Goal: Information Seeking & Learning: Learn about a topic

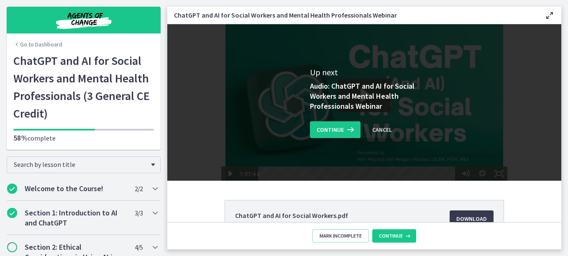
scroll to position [426, 0]
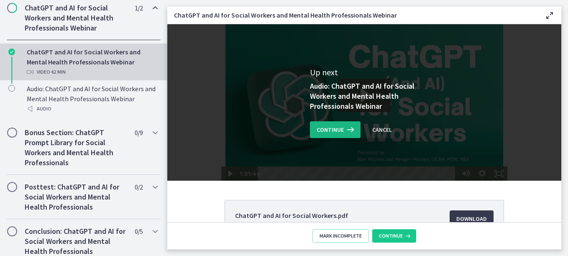
click at [339, 132] on span "Continue" at bounding box center [329, 130] width 27 height 10
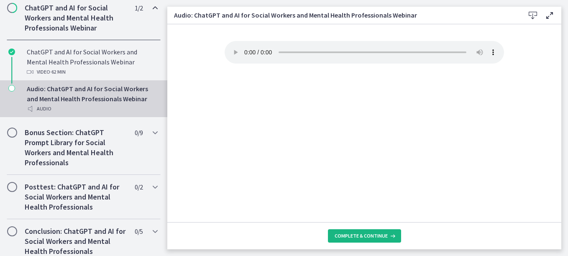
click at [354, 239] on span "Complete & continue" at bounding box center [360, 235] width 53 height 7
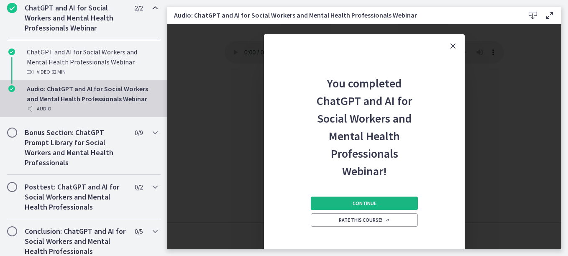
click at [365, 203] on span "Continue" at bounding box center [364, 203] width 24 height 7
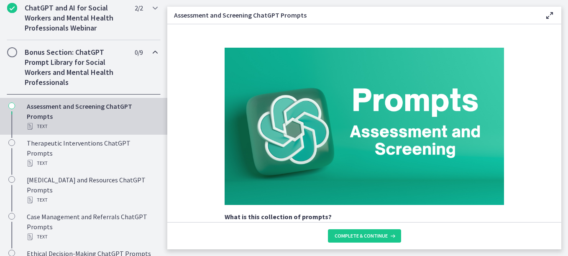
click at [80, 116] on div "Assessment and Screening ChatGPT Prompts Text" at bounding box center [92, 116] width 130 height 30
click at [73, 131] on div "Text" at bounding box center [92, 126] width 130 height 10
click at [99, 31] on h2 "ChatGPT and AI for Social Workers and Mental Health Professionals Webinar" at bounding box center [76, 18] width 102 height 30
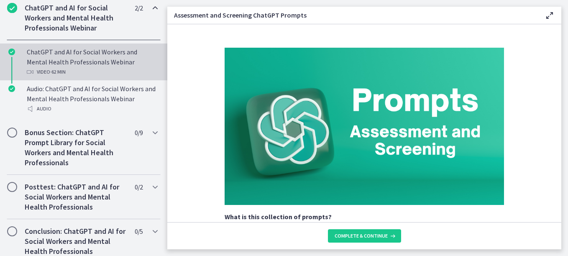
click at [79, 77] on div "Video · 62 min" at bounding box center [92, 72] width 130 height 10
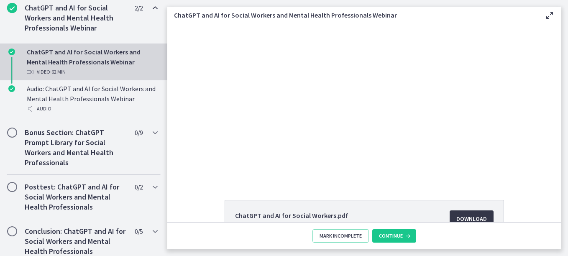
click at [460, 211] on link "Download Opens in a new window" at bounding box center [471, 218] width 44 height 17
click at [79, 168] on h2 "Bonus Section: ChatGPT Prompt Library for Social Workers and Mental Health Prof…" at bounding box center [76, 147] width 102 height 40
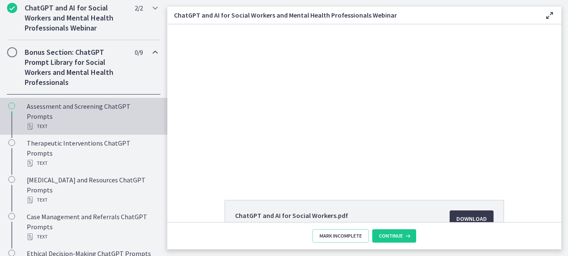
click at [53, 131] on div "Assessment and Screening ChatGPT Prompts Text" at bounding box center [92, 116] width 130 height 30
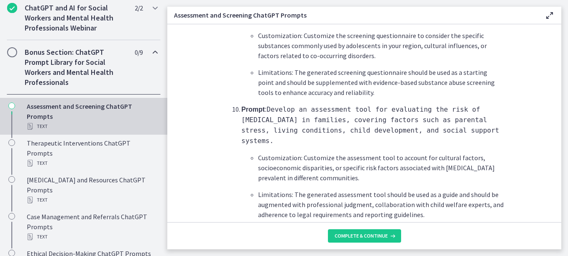
scroll to position [1315, 0]
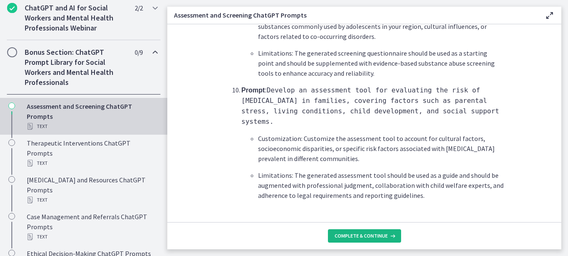
click at [369, 233] on span "Complete & continue" at bounding box center [360, 235] width 53 height 7
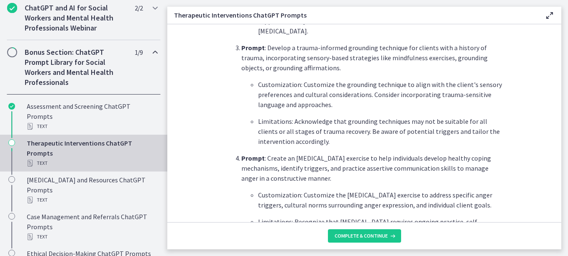
scroll to position [502, 0]
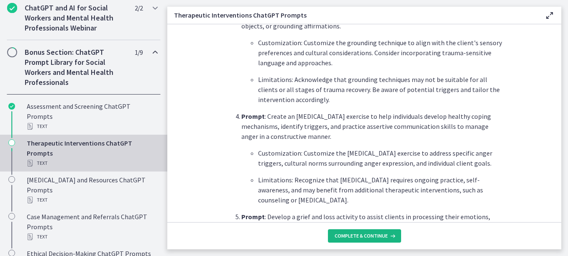
click at [349, 239] on span "Complete & continue" at bounding box center [360, 235] width 53 height 7
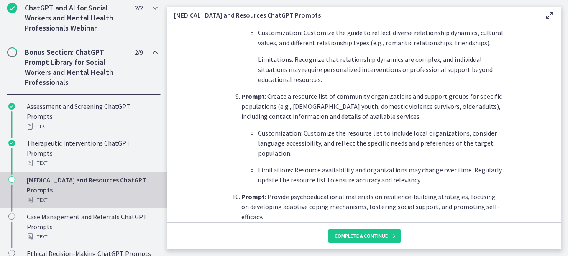
scroll to position [1045, 0]
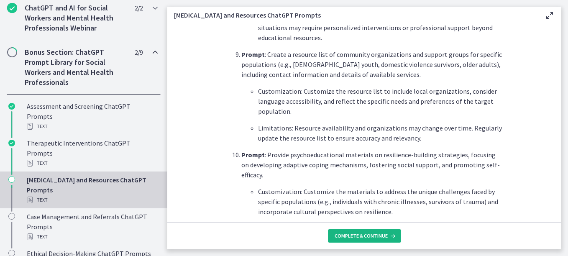
click at [356, 240] on button "Complete & continue" at bounding box center [364, 235] width 73 height 13
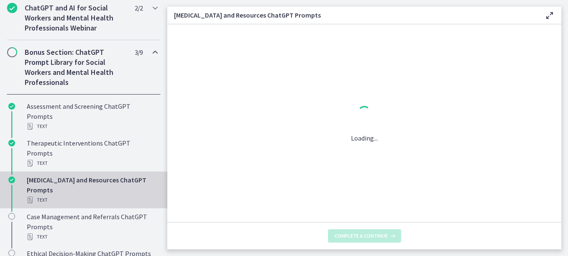
scroll to position [0, 0]
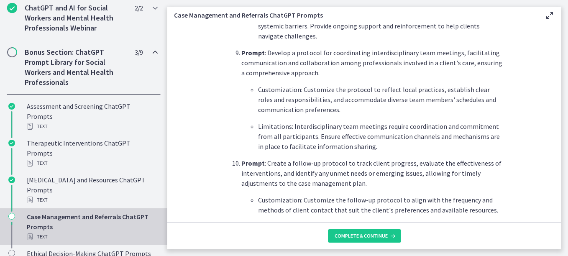
scroll to position [1180, 0]
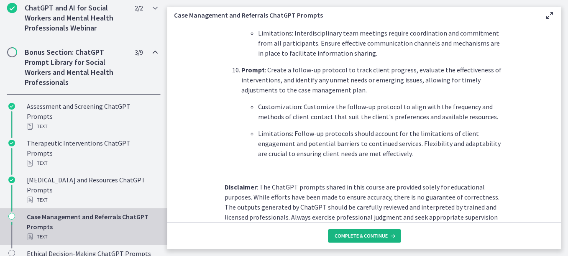
drag, startPoint x: 369, startPoint y: 247, endPoint x: 361, endPoint y: 242, distance: 9.4
click at [363, 243] on footer "Complete & continue" at bounding box center [364, 235] width 394 height 27
click at [359, 238] on span "Complete & continue" at bounding box center [360, 235] width 53 height 7
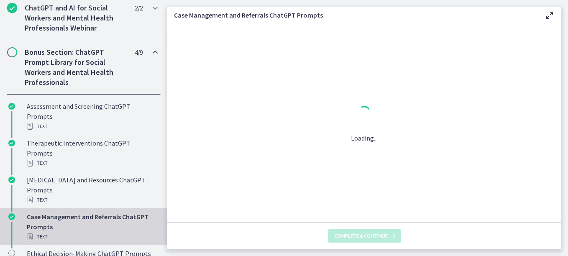
scroll to position [0, 0]
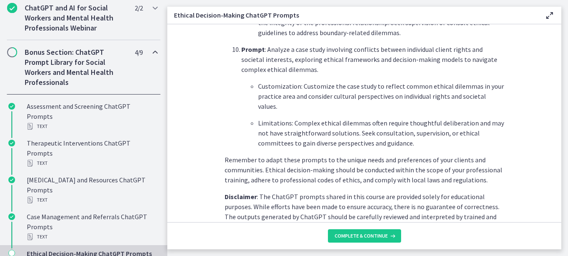
scroll to position [1210, 0]
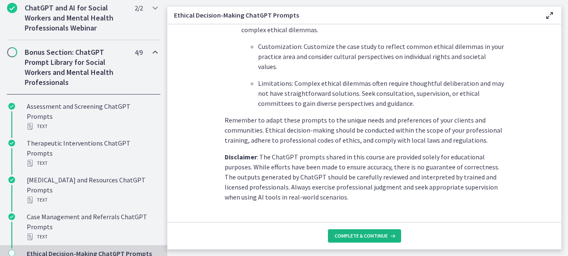
click at [339, 239] on span "Complete & continue" at bounding box center [360, 235] width 53 height 7
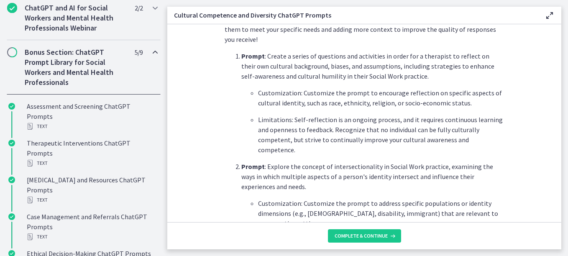
scroll to position [293, 0]
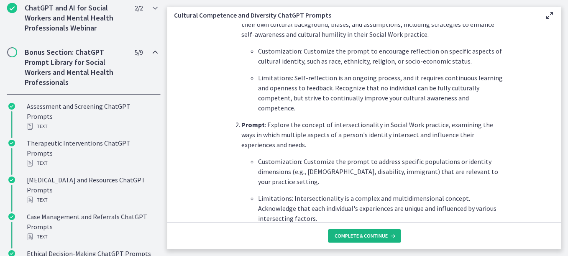
click at [376, 239] on button "Complete & continue" at bounding box center [364, 235] width 73 height 13
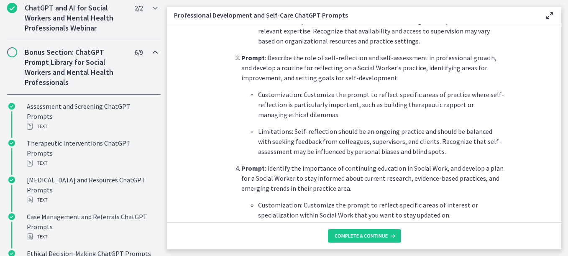
scroll to position [502, 0]
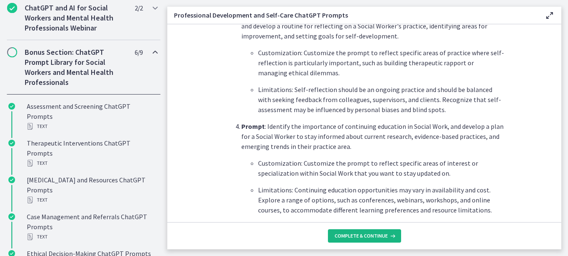
click at [375, 232] on button "Complete & continue" at bounding box center [364, 235] width 73 height 13
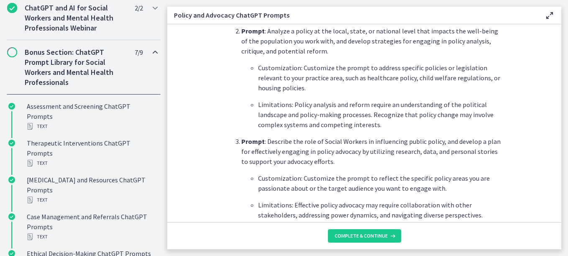
scroll to position [418, 0]
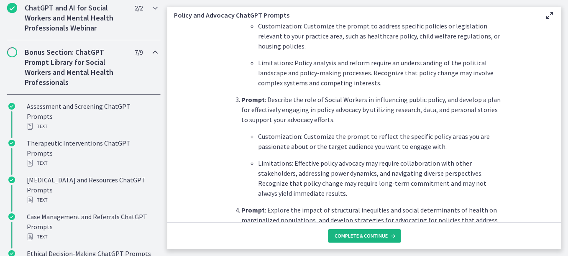
click at [356, 234] on span "Complete & continue" at bounding box center [360, 235] width 53 height 7
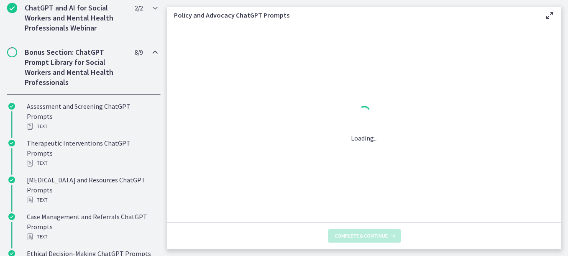
scroll to position [0, 0]
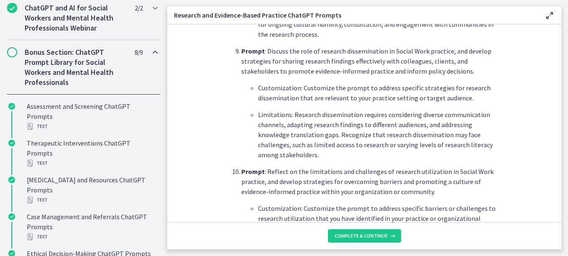
scroll to position [1296, 0]
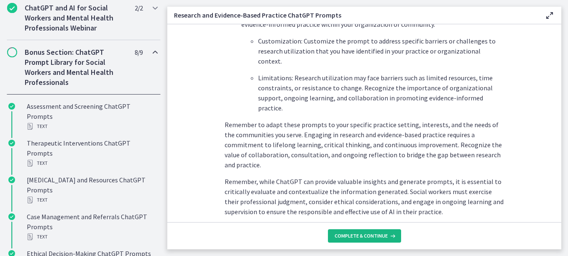
click at [350, 232] on span "Complete & continue" at bounding box center [360, 235] width 53 height 7
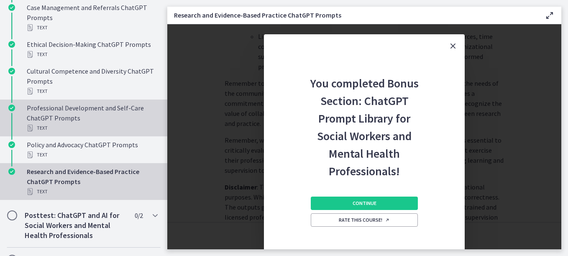
scroll to position [677, 0]
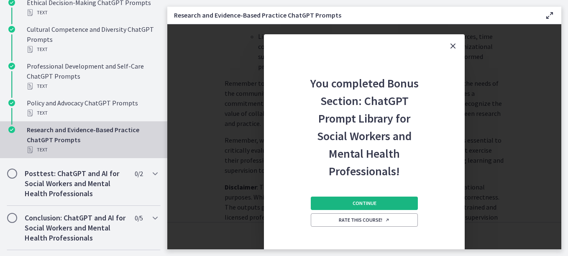
click at [359, 202] on span "Continue" at bounding box center [364, 203] width 24 height 7
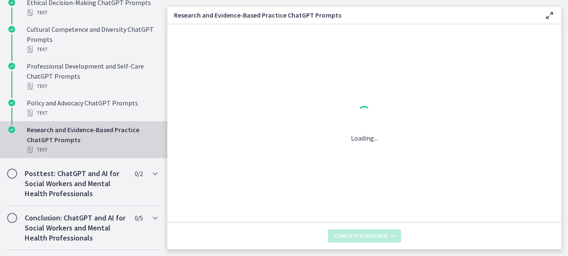
scroll to position [0, 0]
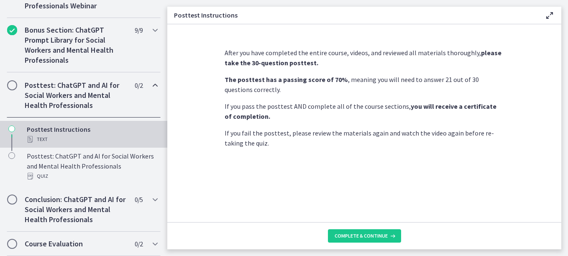
scroll to position [458, 0]
click at [360, 242] on button "Complete & continue" at bounding box center [364, 235] width 73 height 13
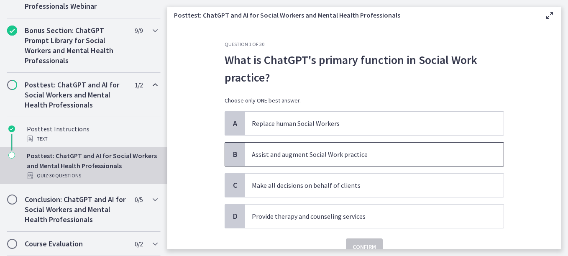
click at [276, 160] on span "Assist and augment Social Work practice" at bounding box center [374, 154] width 258 height 23
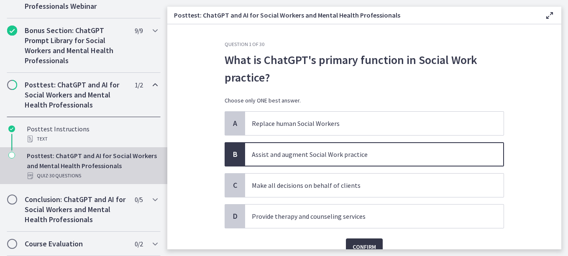
click at [360, 243] on span "Confirm" at bounding box center [363, 247] width 23 height 10
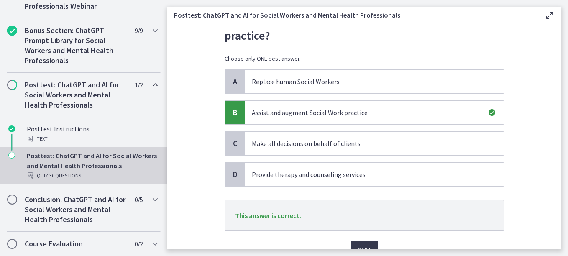
scroll to position [84, 0]
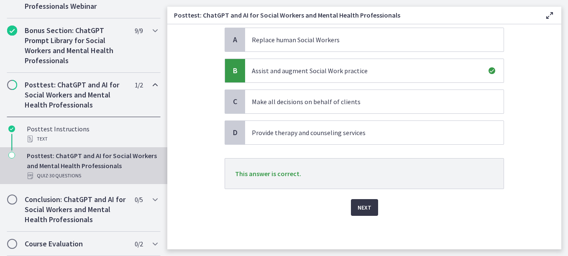
click at [367, 207] on span "Next" at bounding box center [364, 207] width 14 height 10
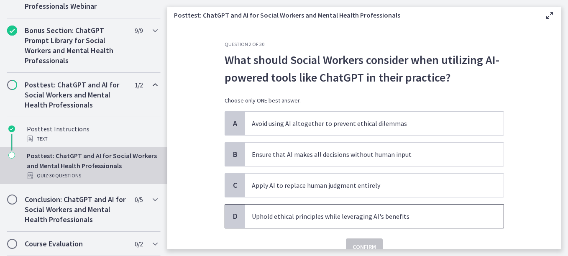
click at [327, 213] on p "Uphold ethical principles while leveraging AI's benefits" at bounding box center [366, 216] width 228 height 10
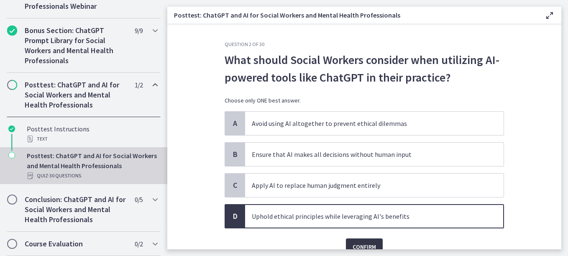
click at [361, 244] on span "Confirm" at bounding box center [363, 247] width 23 height 10
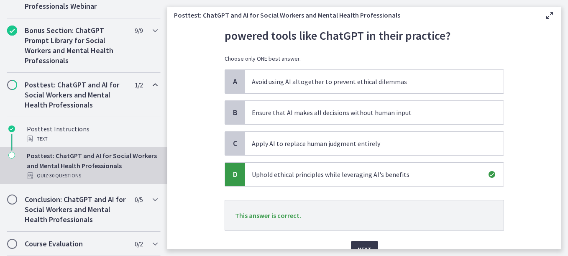
scroll to position [84, 0]
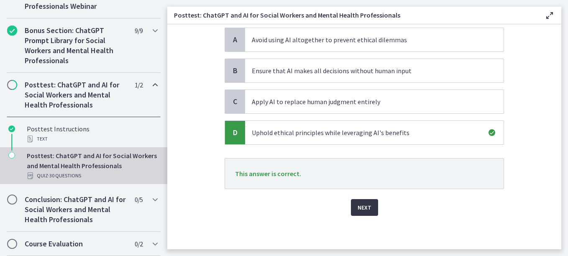
click at [362, 205] on span "Next" at bounding box center [364, 207] width 14 height 10
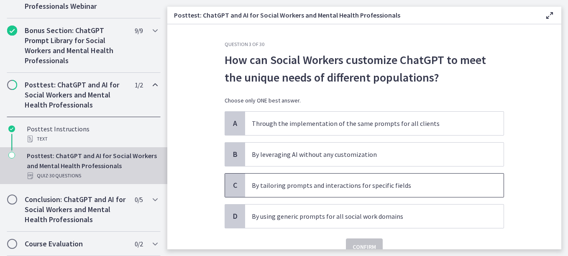
click at [328, 183] on p "By tailoring prompts and interactions for specific fields" at bounding box center [366, 185] width 228 height 10
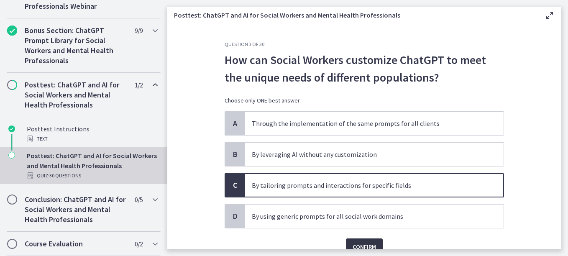
click at [362, 245] on span "Confirm" at bounding box center [363, 247] width 23 height 10
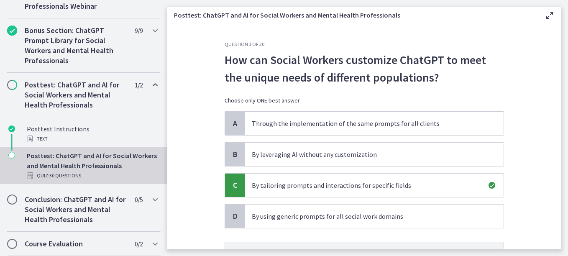
scroll to position [84, 0]
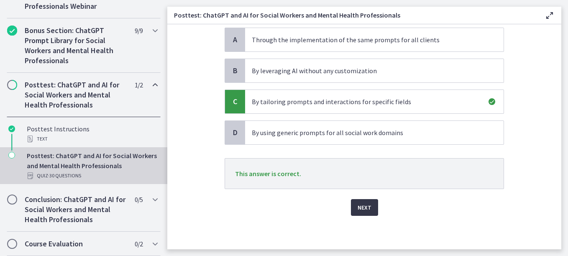
click at [364, 209] on span "Next" at bounding box center [364, 207] width 14 height 10
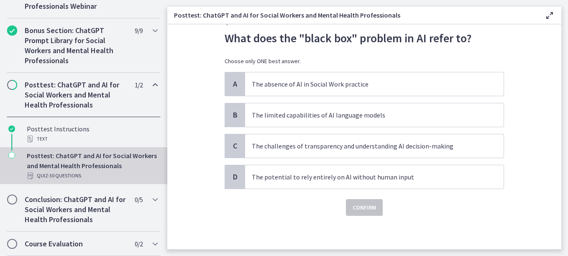
scroll to position [0, 0]
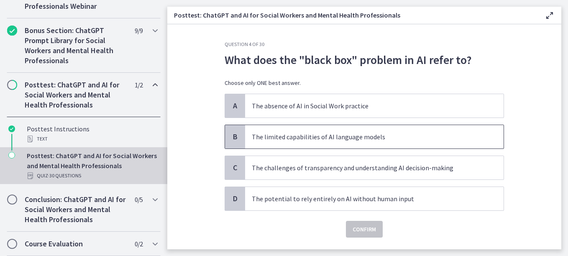
click at [348, 138] on p "The limited capabilities of AI language models" at bounding box center [366, 137] width 228 height 10
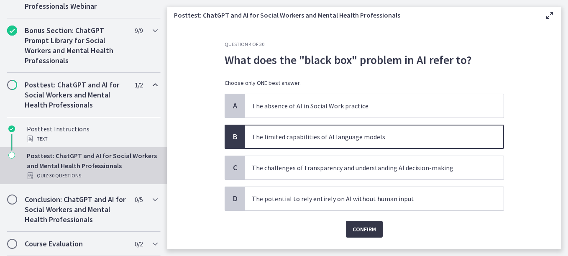
click at [362, 232] on span "Confirm" at bounding box center [363, 229] width 23 height 10
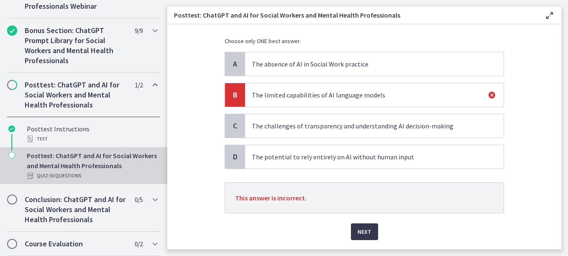
scroll to position [66, 0]
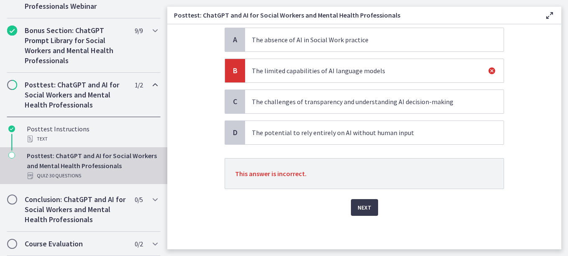
click at [319, 139] on span "The potential to rely entirely on AI without human input" at bounding box center [374, 132] width 258 height 23
click at [357, 206] on span "Next" at bounding box center [364, 207] width 14 height 10
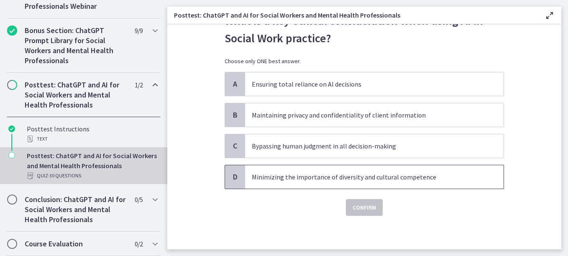
scroll to position [0, 0]
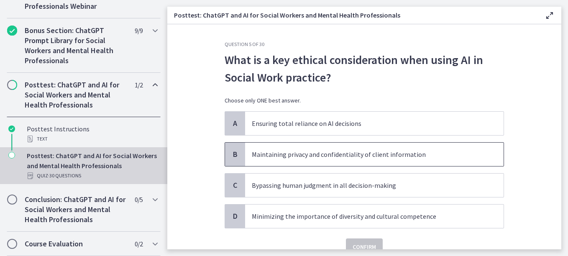
click at [353, 157] on p "Maintaining privacy and confidentiality of client information" at bounding box center [366, 154] width 228 height 10
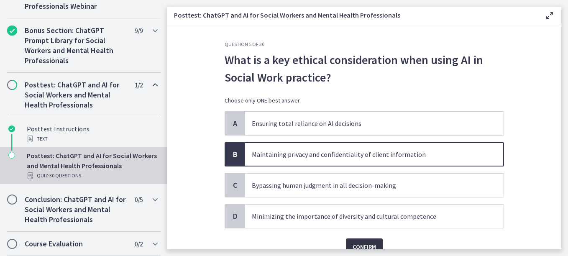
click at [351, 241] on button "Confirm" at bounding box center [364, 246] width 37 height 17
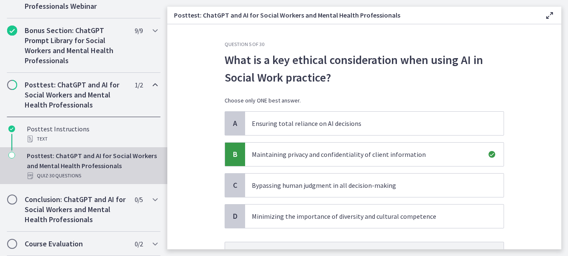
scroll to position [84, 0]
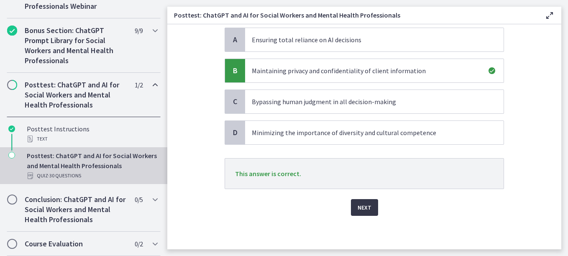
click at [351, 202] on button "Next" at bounding box center [364, 207] width 27 height 17
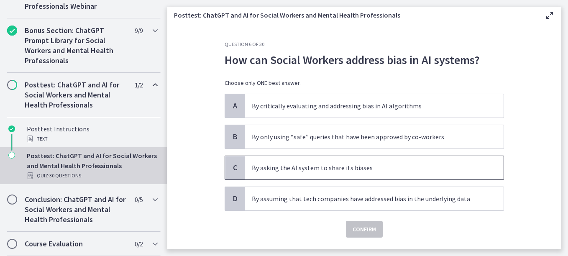
click at [325, 171] on p "By asking the AI system to share its biases" at bounding box center [366, 168] width 228 height 10
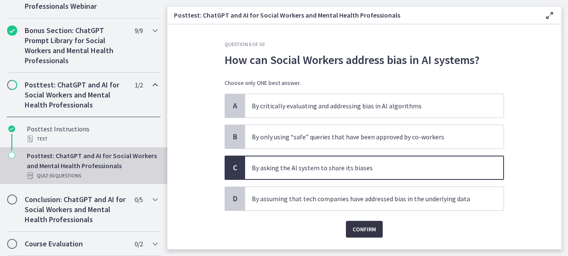
click at [354, 229] on span "Confirm" at bounding box center [363, 229] width 23 height 10
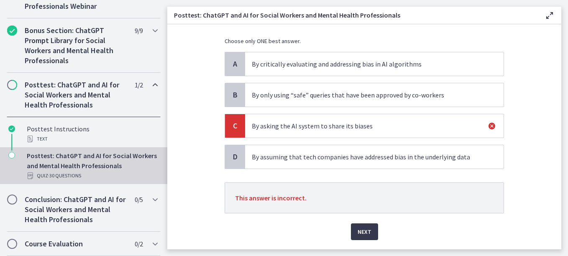
scroll to position [66, 0]
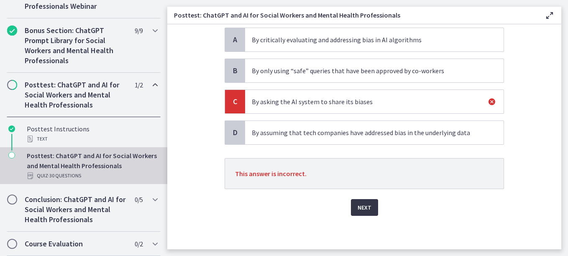
click at [362, 212] on button "Next" at bounding box center [364, 207] width 27 height 17
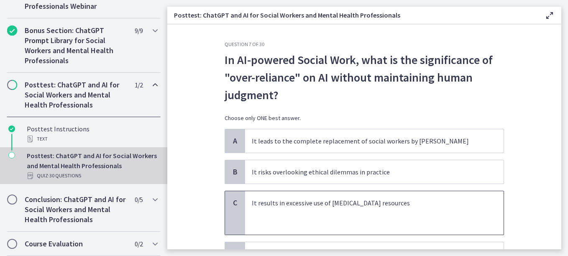
scroll to position [42, 0]
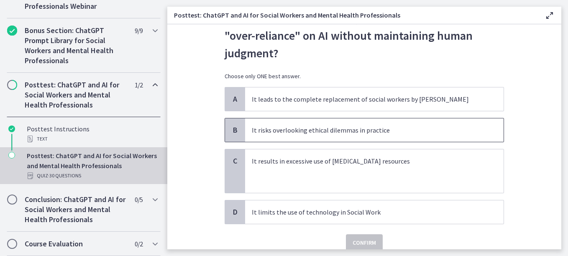
click at [318, 133] on p "It risks overlooking ethical dilemmas in practice" at bounding box center [366, 130] width 228 height 10
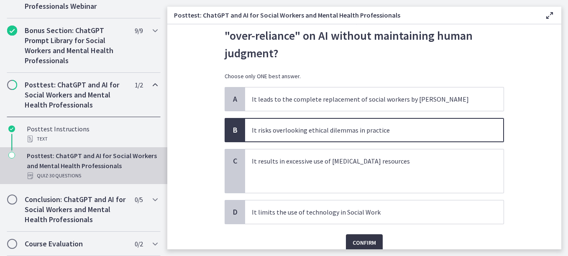
click at [352, 238] on span "Confirm" at bounding box center [363, 242] width 23 height 10
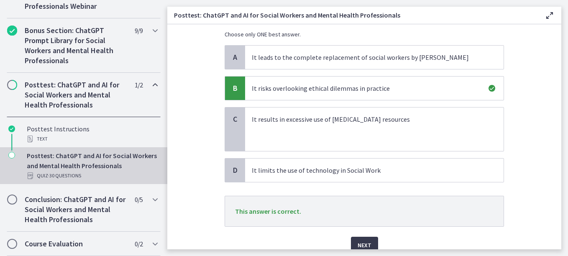
scroll to position [121, 0]
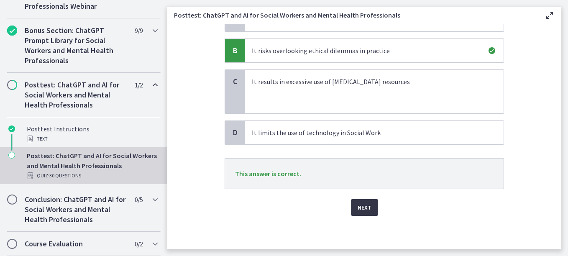
drag, startPoint x: 361, startPoint y: 214, endPoint x: 357, endPoint y: 219, distance: 7.0
click at [359, 128] on div "Question 7 of 30 In AI-powered Social Work, what is the significance of "over-r…" at bounding box center [364, 24] width 293 height 208
click at [362, 204] on span "Next" at bounding box center [364, 207] width 14 height 10
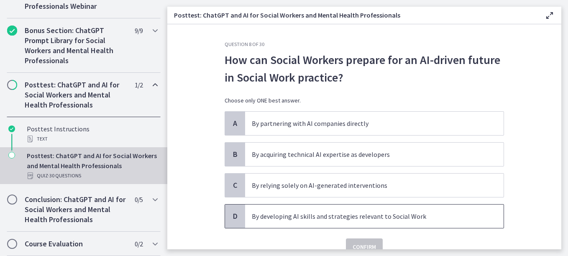
click at [347, 213] on p "By developing AI skills and strategies relevant to Social Work" at bounding box center [366, 216] width 228 height 10
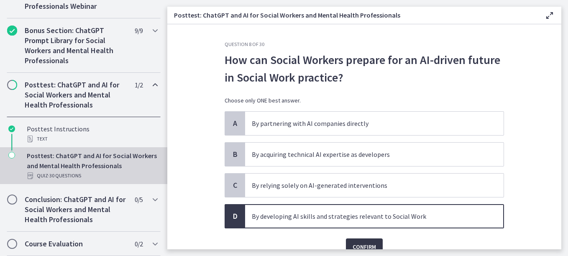
click at [362, 245] on span "Confirm" at bounding box center [363, 247] width 23 height 10
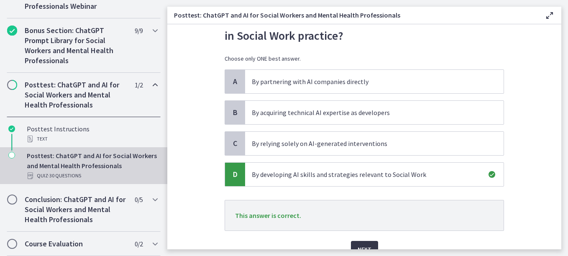
scroll to position [84, 0]
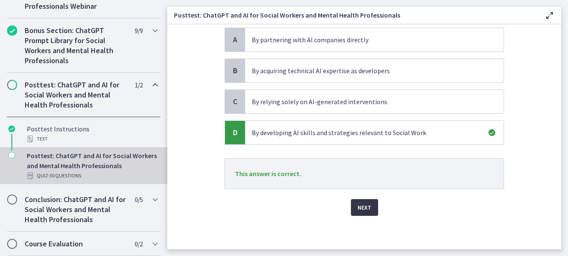
click at [359, 213] on button "Next" at bounding box center [364, 207] width 27 height 17
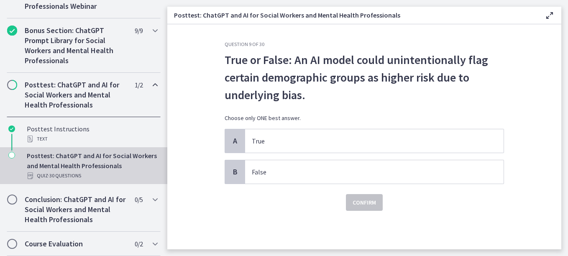
scroll to position [0, 0]
click at [264, 148] on span "True" at bounding box center [374, 140] width 258 height 23
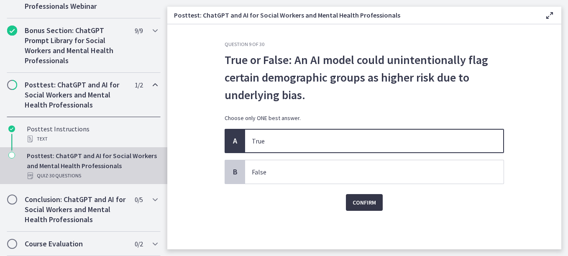
click at [358, 209] on button "Confirm" at bounding box center [364, 202] width 37 height 17
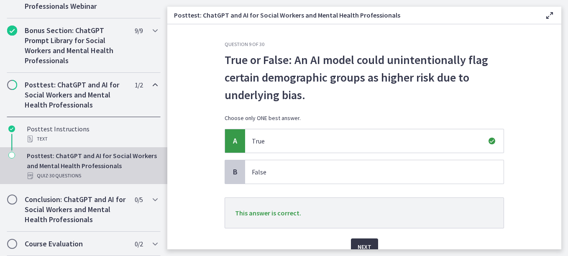
click at [357, 246] on span "Next" at bounding box center [364, 247] width 14 height 10
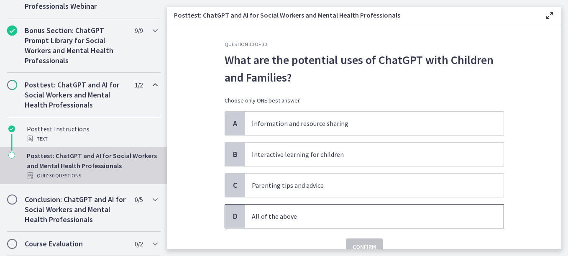
click at [301, 222] on span "All of the above" at bounding box center [374, 215] width 258 height 23
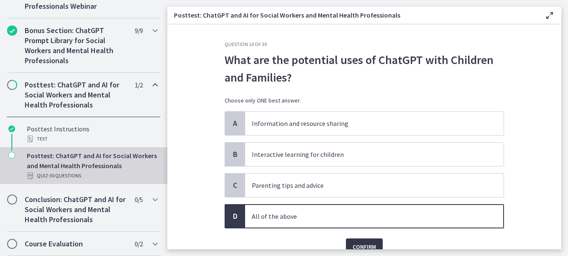
click at [367, 241] on button "Confirm" at bounding box center [364, 246] width 37 height 17
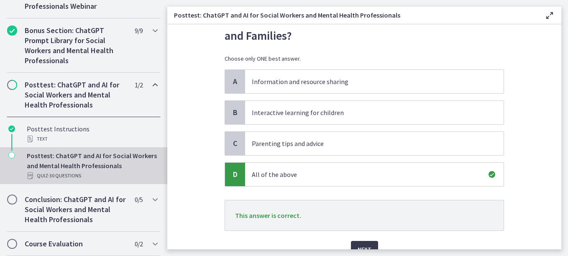
scroll to position [84, 0]
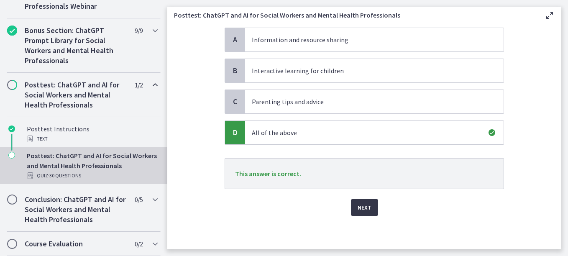
click at [368, 209] on button "Next" at bounding box center [364, 207] width 27 height 17
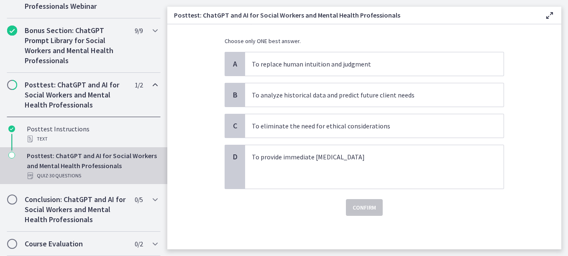
scroll to position [0, 0]
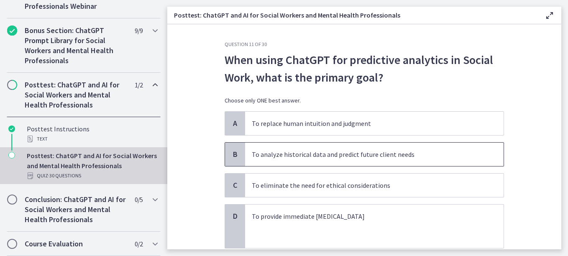
click at [362, 160] on span "To analyze historical data and predict future client needs" at bounding box center [374, 154] width 258 height 23
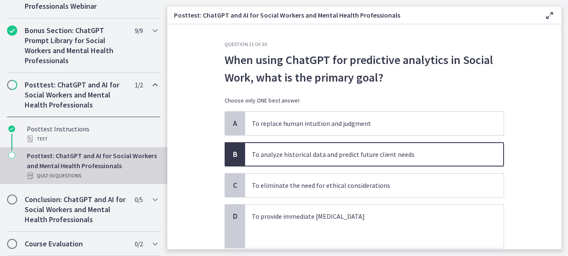
scroll to position [59, 0]
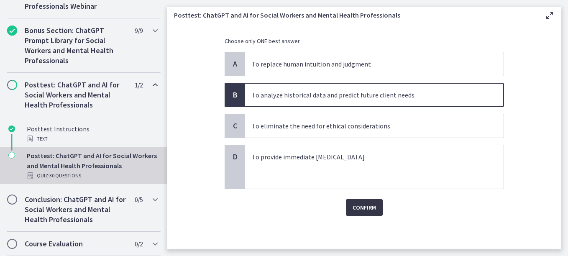
click at [366, 203] on button "Confirm" at bounding box center [364, 207] width 37 height 17
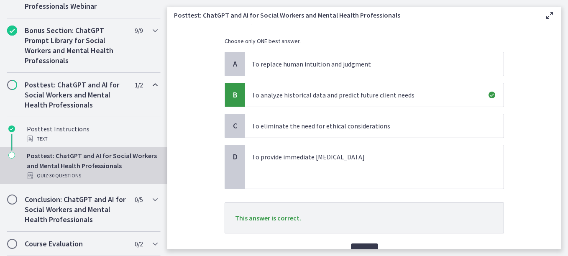
scroll to position [104, 0]
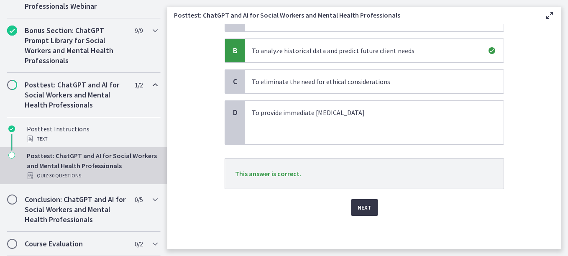
click at [362, 210] on span "Next" at bounding box center [364, 207] width 14 height 10
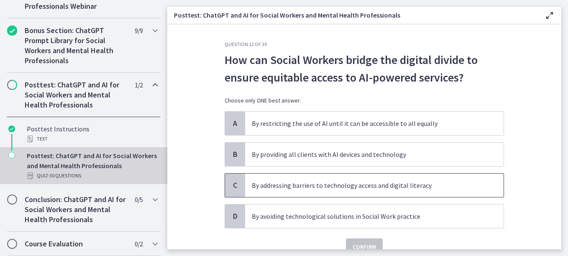
click at [362, 189] on p "By addressing barriers to technology access and digital literacy" at bounding box center [366, 185] width 228 height 10
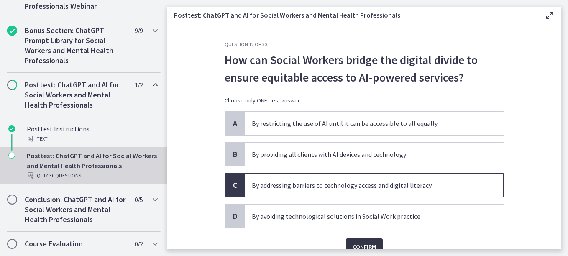
click at [361, 247] on span "Confirm" at bounding box center [363, 247] width 23 height 10
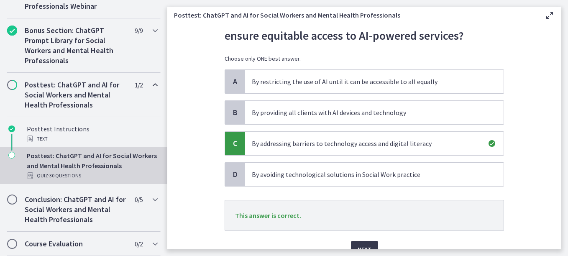
scroll to position [84, 0]
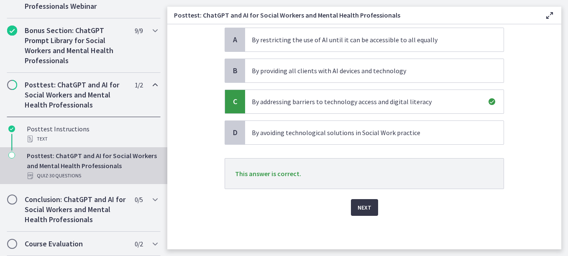
click at [359, 204] on span "Next" at bounding box center [364, 207] width 14 height 10
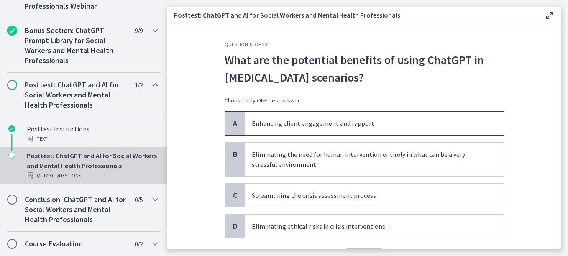
click at [308, 128] on p "Enhancing client engagement and rapport" at bounding box center [366, 123] width 228 height 10
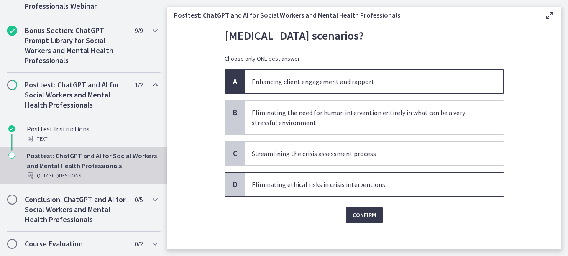
scroll to position [49, 0]
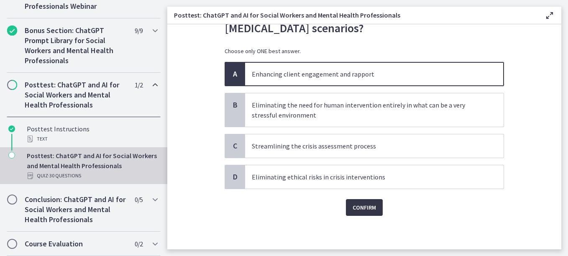
click at [356, 203] on span "Confirm" at bounding box center [363, 207] width 23 height 10
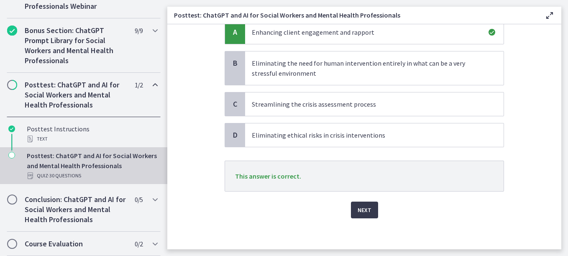
scroll to position [94, 0]
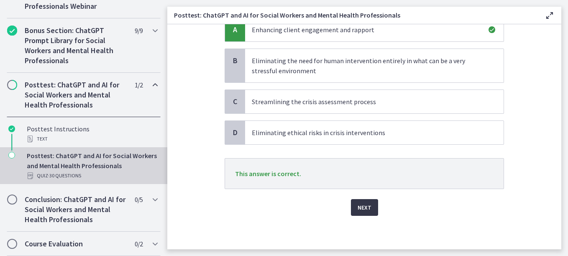
click at [364, 199] on div "Next" at bounding box center [363, 202] width 279 height 27
click at [365, 206] on span "Next" at bounding box center [364, 207] width 14 height 10
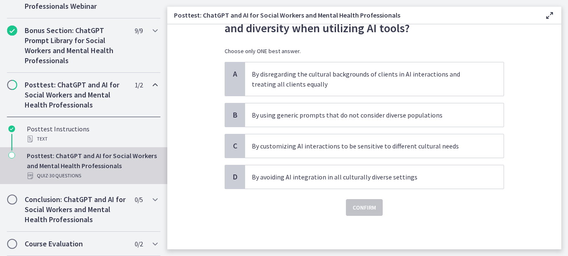
scroll to position [0, 0]
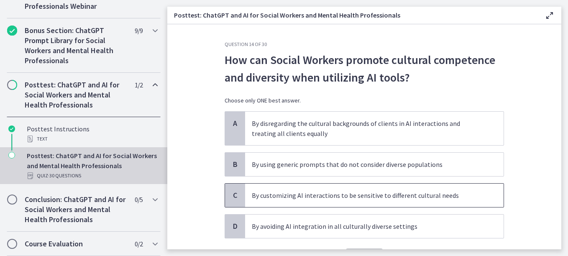
click at [351, 196] on p "By customizing AI interactions to be sensitive to different cultural needs" at bounding box center [366, 195] width 228 height 10
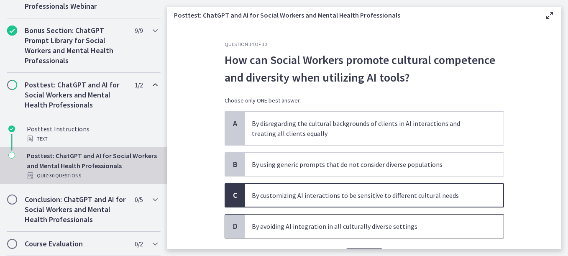
scroll to position [42, 0]
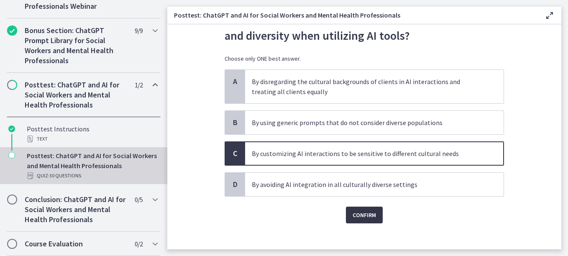
click at [360, 216] on span "Confirm" at bounding box center [363, 215] width 23 height 10
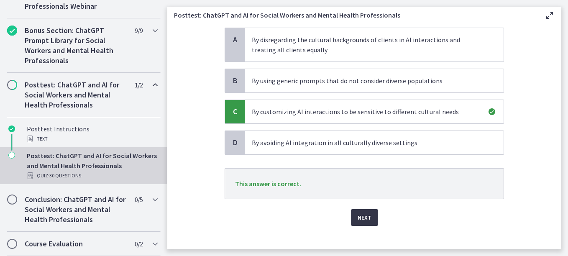
scroll to position [94, 0]
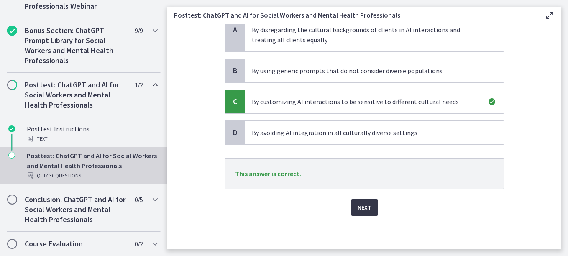
click at [357, 211] on span "Next" at bounding box center [364, 207] width 14 height 10
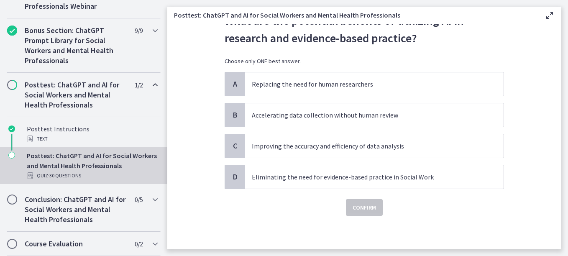
scroll to position [0, 0]
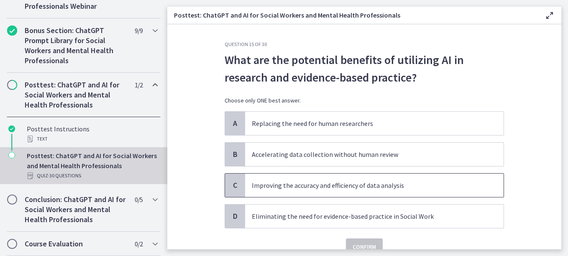
click at [351, 188] on p "Improving the accuracy and efficiency of data analysis" at bounding box center [366, 185] width 228 height 10
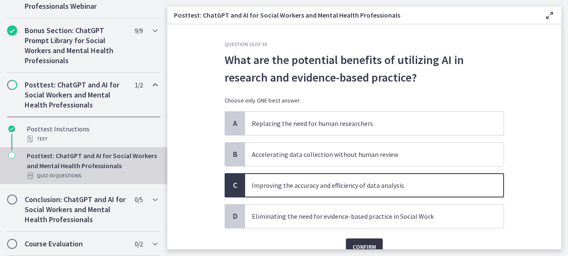
scroll to position [39, 0]
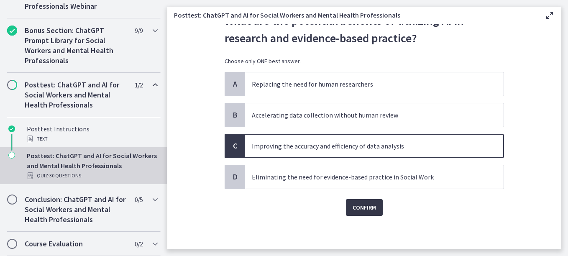
click at [354, 208] on span "Confirm" at bounding box center [363, 207] width 23 height 10
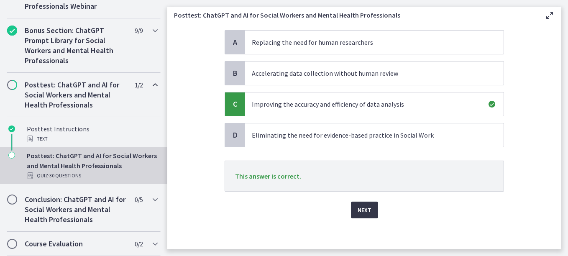
scroll to position [84, 0]
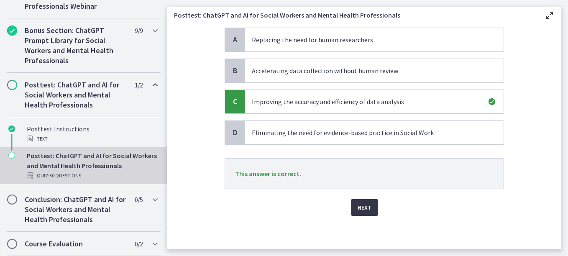
click at [357, 210] on span "Next" at bounding box center [364, 207] width 14 height 10
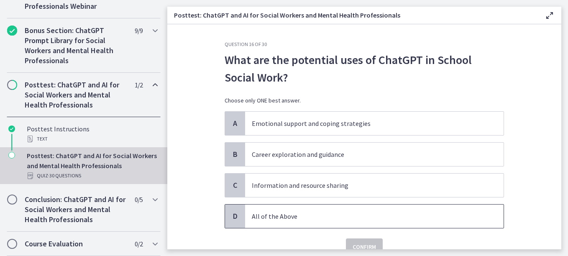
click at [292, 216] on p "All of the Above" at bounding box center [366, 216] width 228 height 10
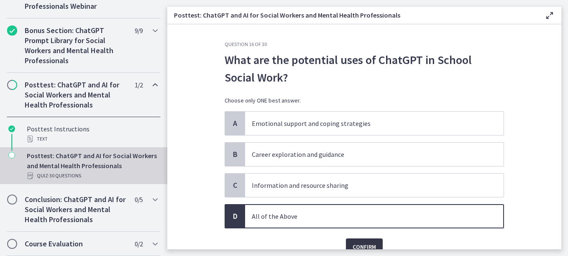
click at [365, 240] on button "Confirm" at bounding box center [364, 246] width 37 height 17
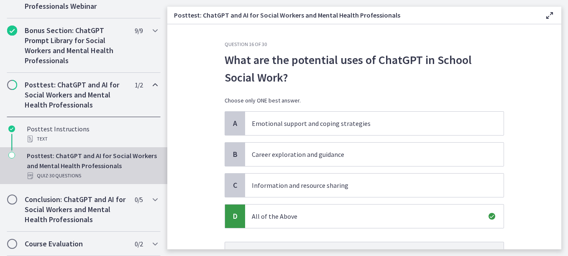
scroll to position [84, 0]
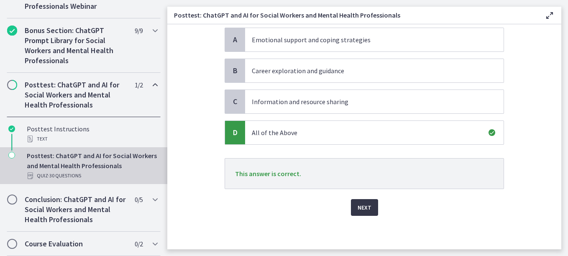
click at [362, 209] on span "Next" at bounding box center [364, 207] width 14 height 10
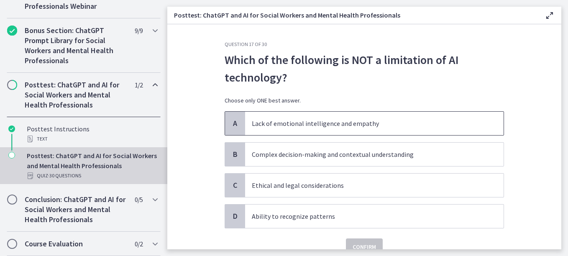
click at [334, 126] on p "Lack of emotional intelligence and empathy" at bounding box center [366, 123] width 228 height 10
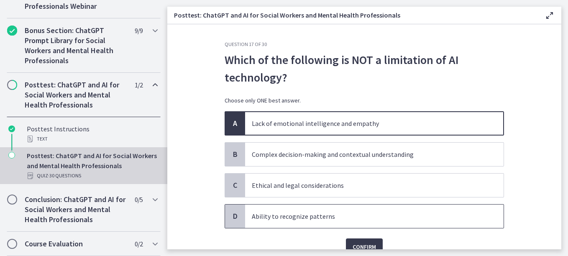
scroll to position [39, 0]
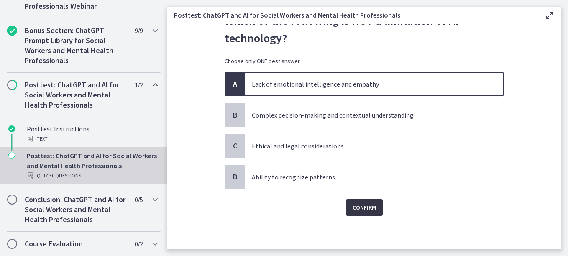
click at [363, 207] on span "Confirm" at bounding box center [363, 207] width 23 height 10
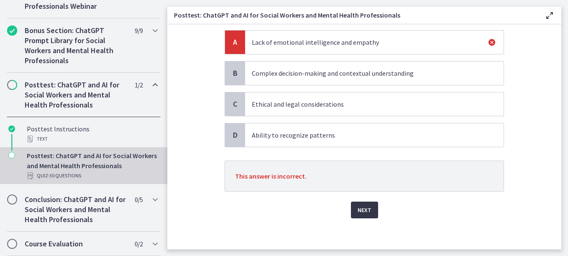
scroll to position [84, 0]
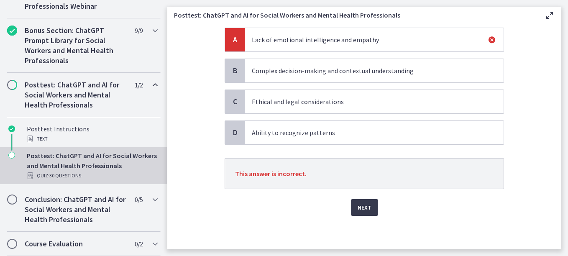
click at [287, 176] on span "This answer is incorrect." at bounding box center [270, 173] width 71 height 8
click at [360, 201] on button "Next" at bounding box center [364, 207] width 27 height 17
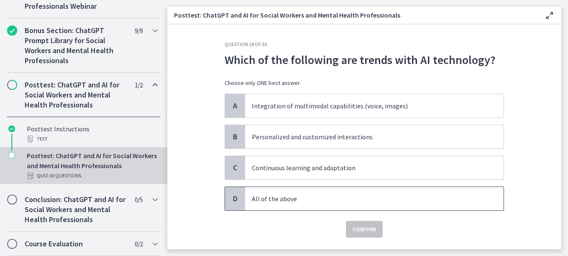
click at [275, 206] on span "All of the above" at bounding box center [374, 198] width 258 height 23
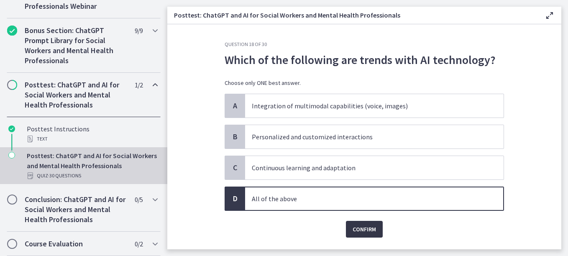
click at [362, 232] on span "Confirm" at bounding box center [363, 229] width 23 height 10
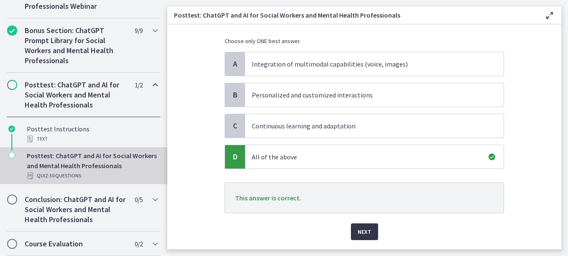
scroll to position [66, 0]
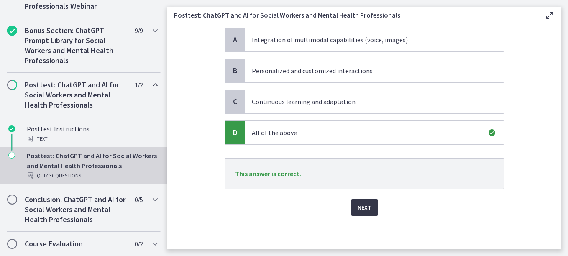
click at [351, 206] on button "Next" at bounding box center [364, 207] width 27 height 17
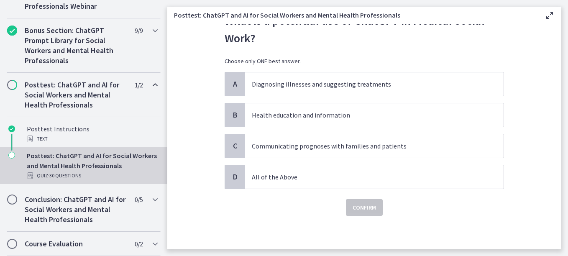
scroll to position [0, 0]
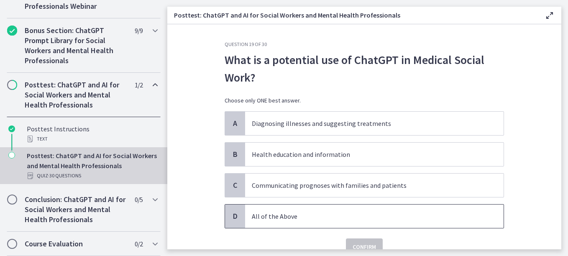
click at [297, 224] on span "All of the Above" at bounding box center [374, 215] width 258 height 23
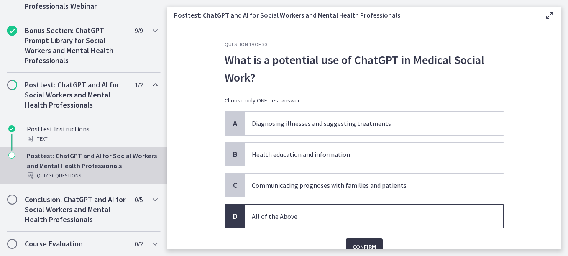
click at [362, 241] on button "Confirm" at bounding box center [364, 246] width 37 height 17
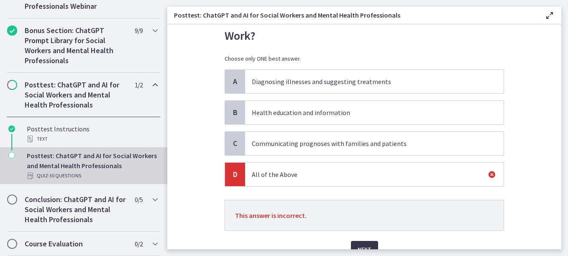
scroll to position [84, 0]
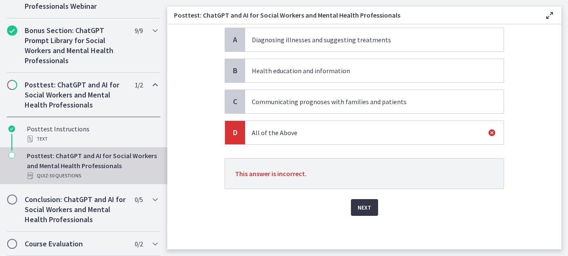
click at [359, 210] on span "Next" at bounding box center [364, 207] width 14 height 10
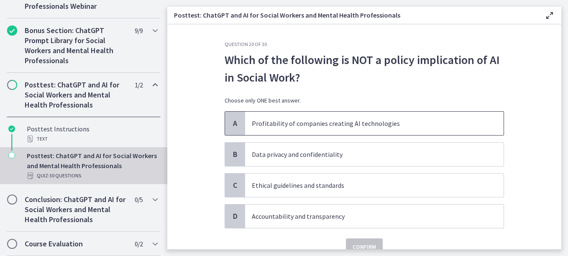
click at [346, 124] on p "Profitability of companies creating AI technologies" at bounding box center [366, 123] width 228 height 10
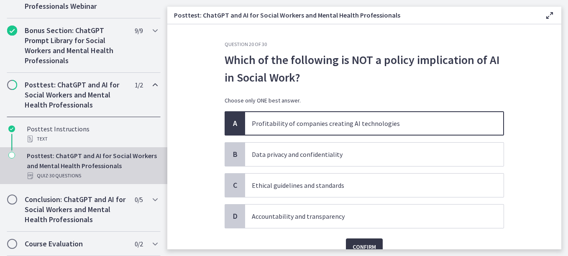
click at [362, 244] on span "Confirm" at bounding box center [363, 247] width 23 height 10
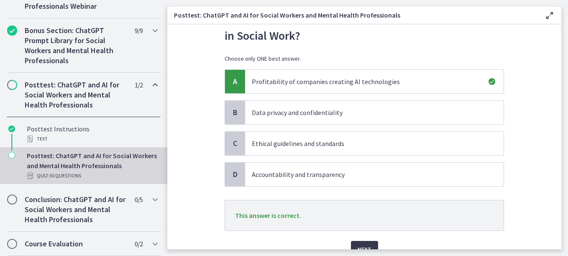
scroll to position [84, 0]
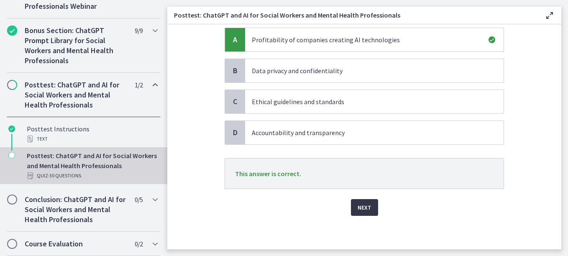
click at [361, 210] on span "Next" at bounding box center [364, 207] width 14 height 10
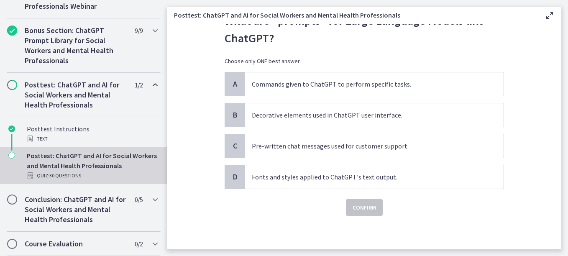
scroll to position [0, 0]
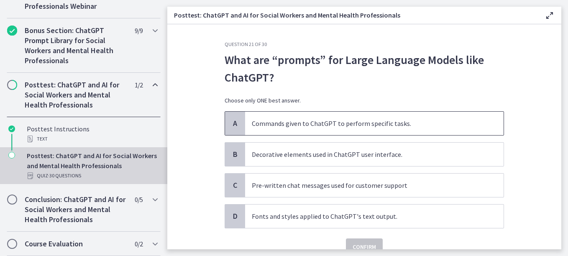
click at [331, 126] on p "Commands given to ChatGPT to perform specific tasks." at bounding box center [366, 123] width 228 height 10
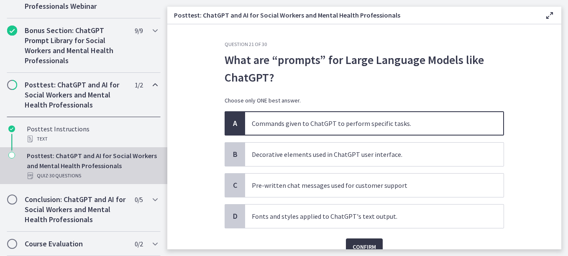
click at [362, 241] on button "Confirm" at bounding box center [364, 246] width 37 height 17
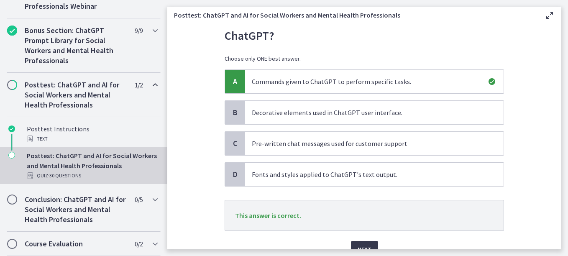
scroll to position [84, 0]
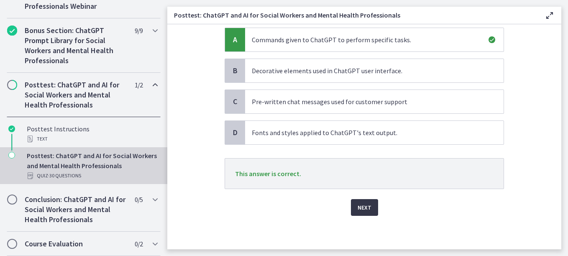
click at [358, 210] on span "Next" at bounding box center [364, 207] width 14 height 10
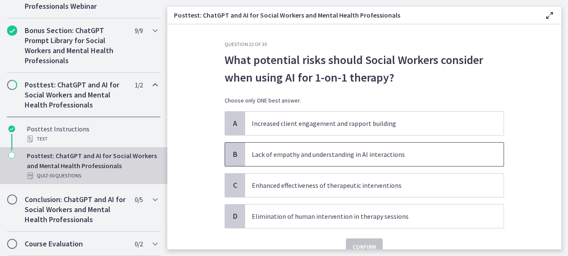
click at [324, 155] on p "Lack of empathy and understanding in AI interactions" at bounding box center [366, 154] width 228 height 10
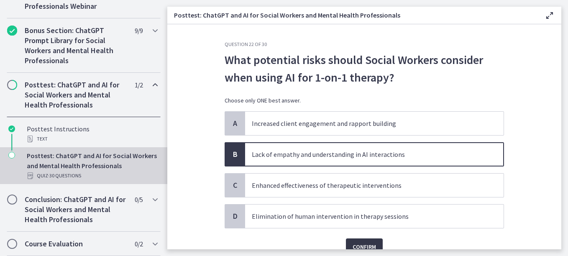
click at [363, 247] on span "Confirm" at bounding box center [363, 247] width 23 height 10
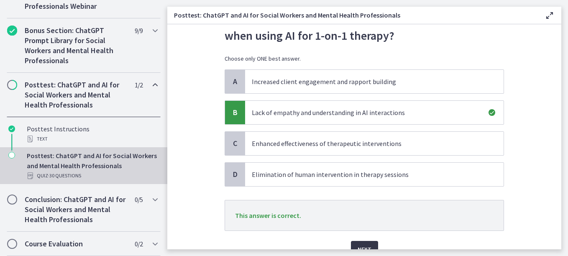
scroll to position [84, 0]
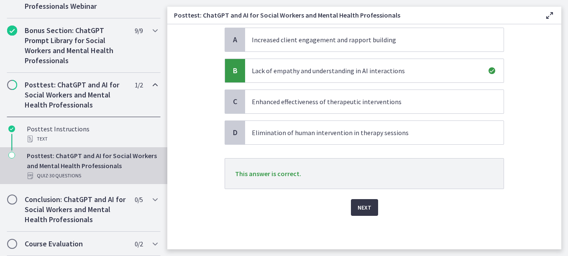
click at [367, 206] on span "Next" at bounding box center [364, 207] width 14 height 10
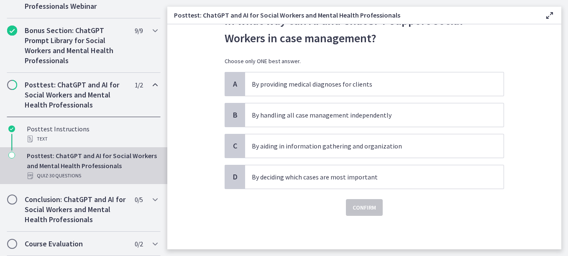
scroll to position [0, 0]
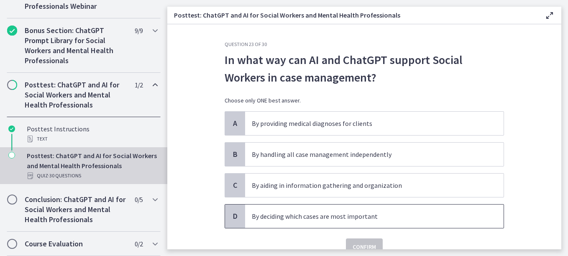
click at [387, 218] on p "By deciding which cases are most important" at bounding box center [366, 216] width 228 height 10
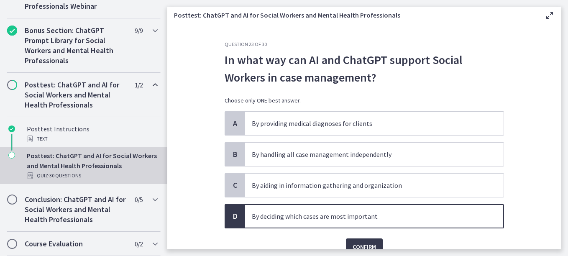
scroll to position [39, 0]
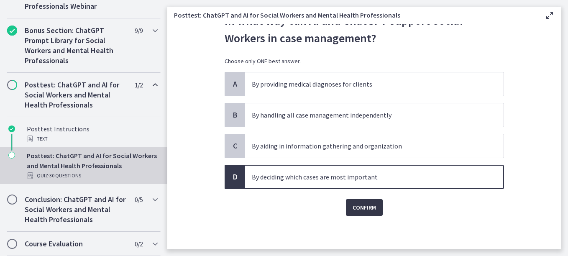
click at [353, 211] on span "Confirm" at bounding box center [363, 207] width 23 height 10
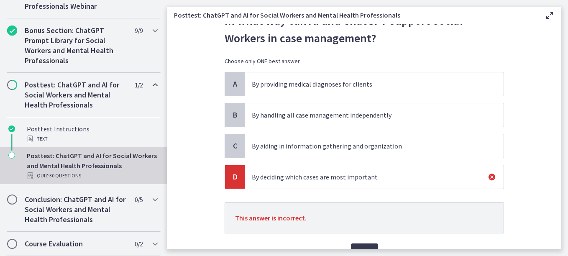
scroll to position [81, 0]
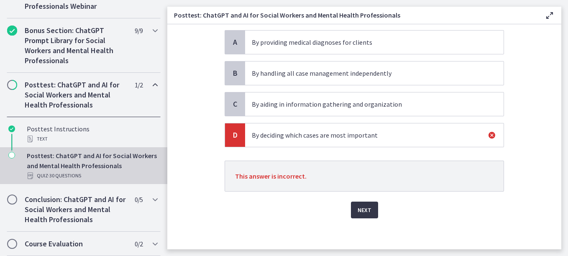
click at [357, 213] on span "Next" at bounding box center [364, 210] width 14 height 10
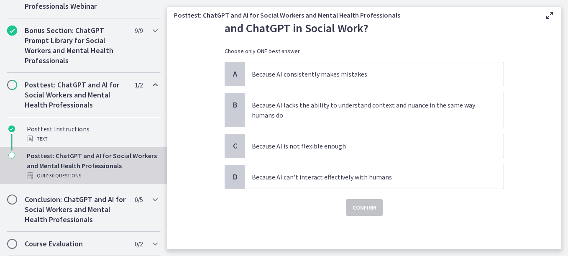
scroll to position [0, 0]
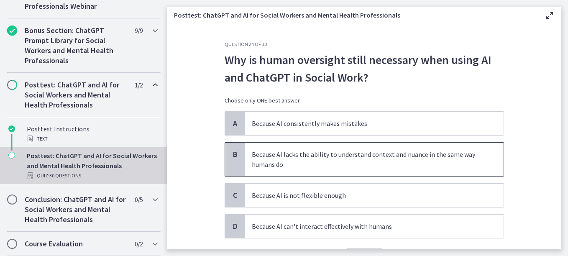
click at [323, 157] on p "Because AI lacks the ability to understand context and nuance in the same way h…" at bounding box center [366, 159] width 228 height 20
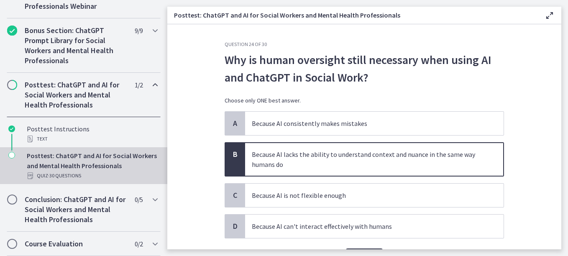
scroll to position [49, 0]
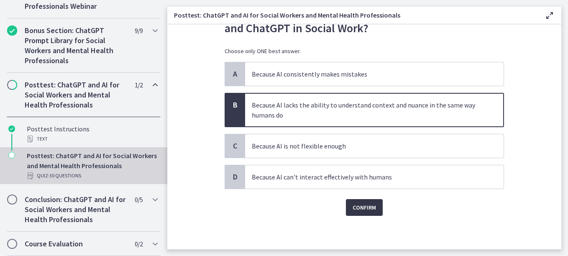
click at [357, 211] on span "Confirm" at bounding box center [363, 207] width 23 height 10
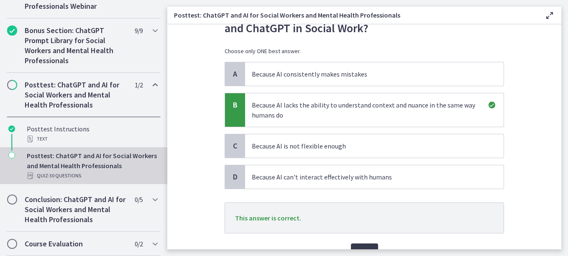
scroll to position [91, 0]
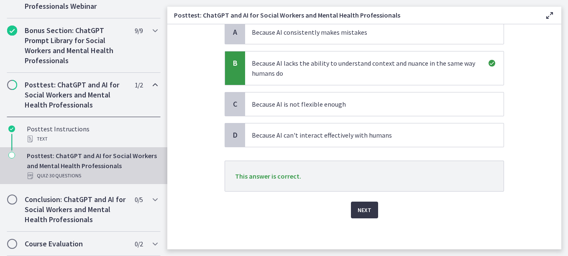
click at [357, 209] on span "Next" at bounding box center [364, 210] width 14 height 10
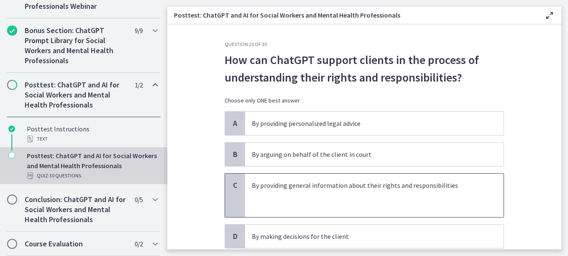
click at [354, 206] on p at bounding box center [366, 205] width 228 height 10
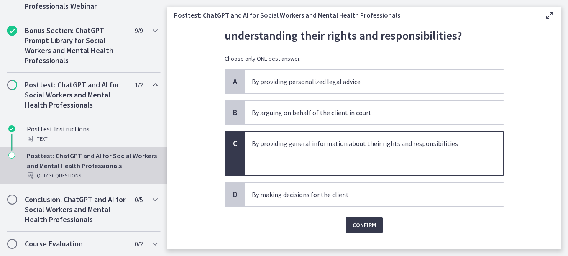
scroll to position [59, 0]
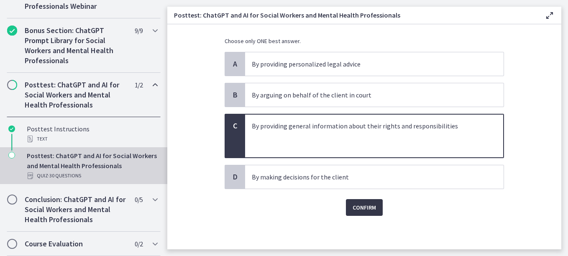
click at [358, 206] on span "Confirm" at bounding box center [363, 207] width 23 height 10
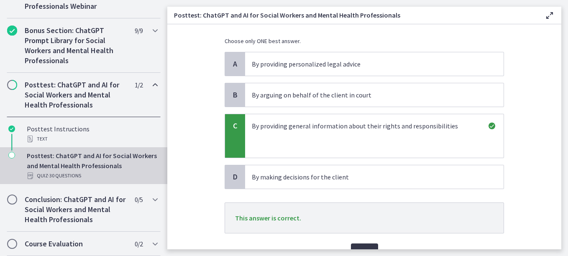
scroll to position [101, 0]
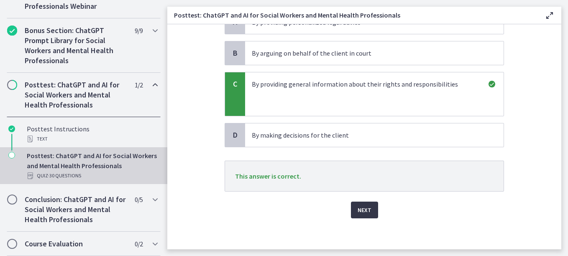
click at [358, 210] on span "Next" at bounding box center [364, 210] width 14 height 10
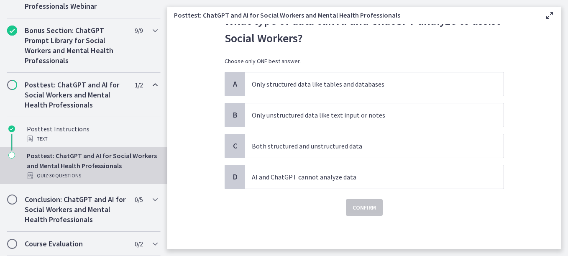
scroll to position [0, 0]
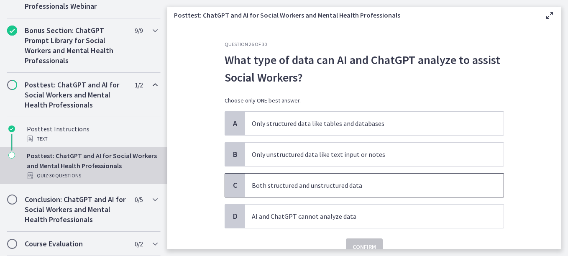
click at [340, 188] on p "Both structured and unstructured data" at bounding box center [366, 185] width 228 height 10
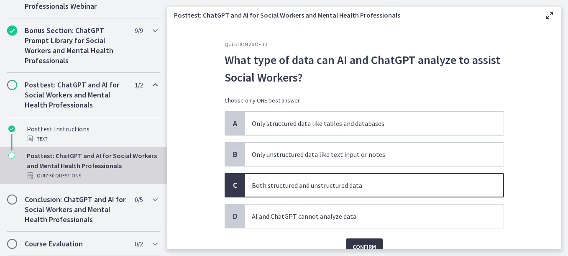
click at [366, 242] on span "Confirm" at bounding box center [363, 247] width 23 height 10
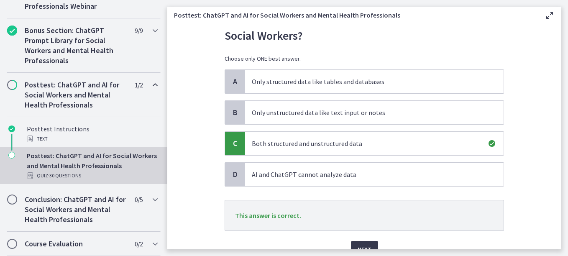
scroll to position [84, 0]
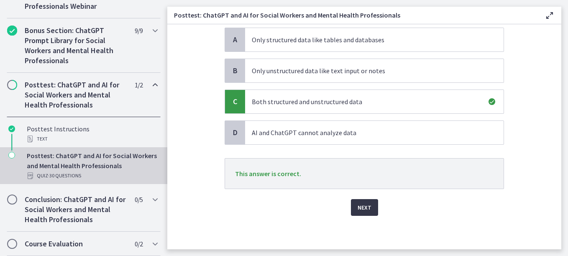
click at [362, 210] on span "Next" at bounding box center [364, 207] width 14 height 10
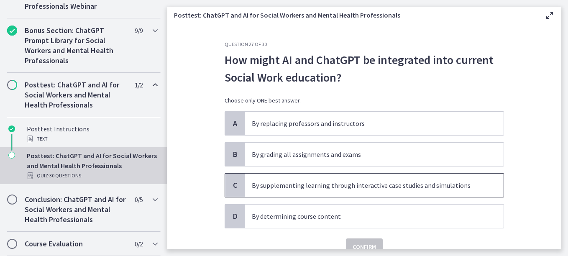
click at [352, 184] on p "By supplementing learning through interactive case studies and simulations" at bounding box center [366, 185] width 228 height 10
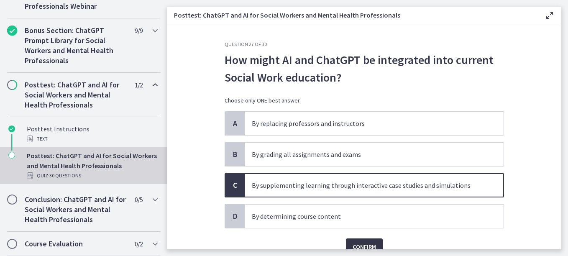
click at [361, 247] on span "Confirm" at bounding box center [363, 247] width 23 height 10
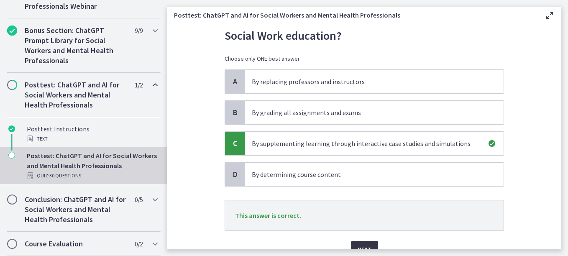
scroll to position [84, 0]
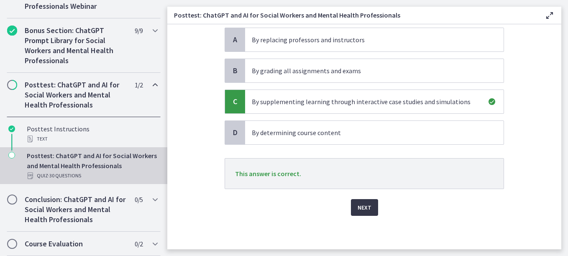
click at [362, 207] on span "Next" at bounding box center [364, 207] width 14 height 10
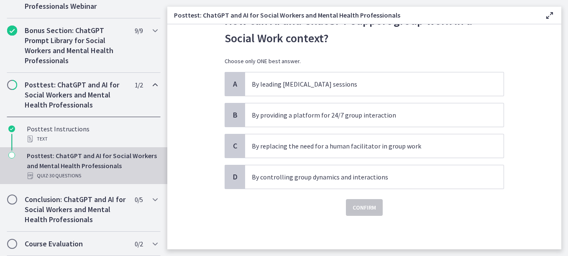
scroll to position [0, 0]
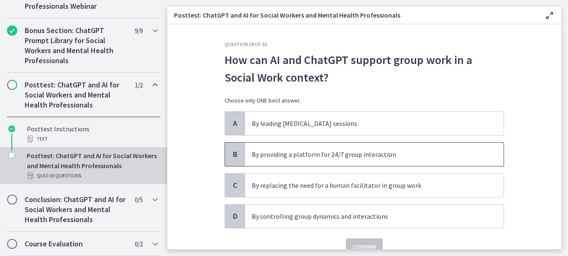
click at [309, 156] on p "By providing a platform for 24/7 group interaction" at bounding box center [366, 154] width 228 height 10
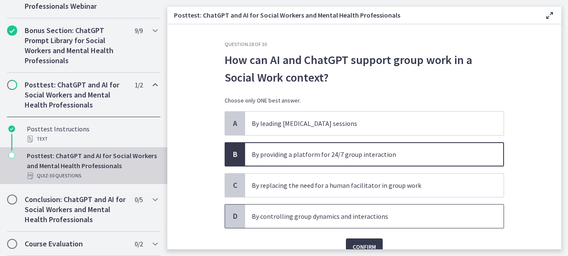
scroll to position [39, 0]
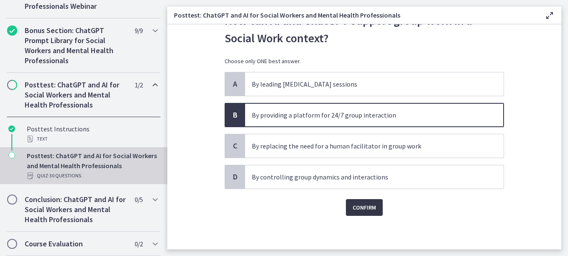
click at [353, 207] on span "Confirm" at bounding box center [363, 207] width 23 height 10
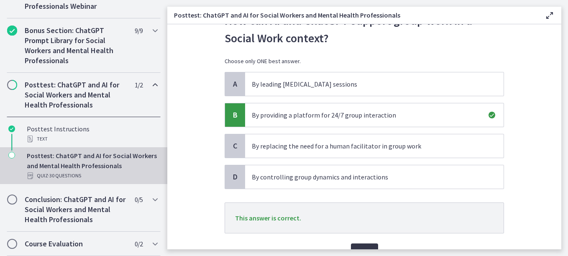
scroll to position [81, 0]
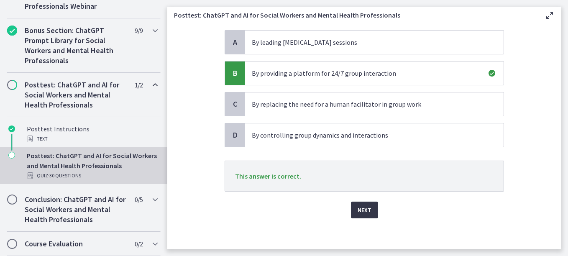
click at [357, 211] on span "Next" at bounding box center [364, 210] width 14 height 10
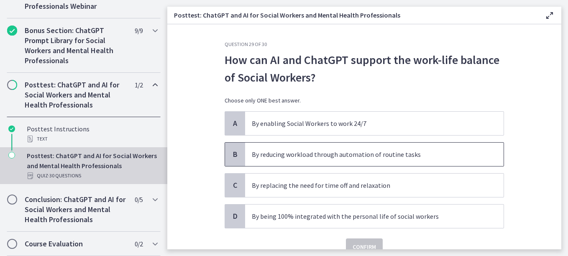
click at [320, 155] on p "By reducing workload through automation of routine tasks" at bounding box center [366, 154] width 228 height 10
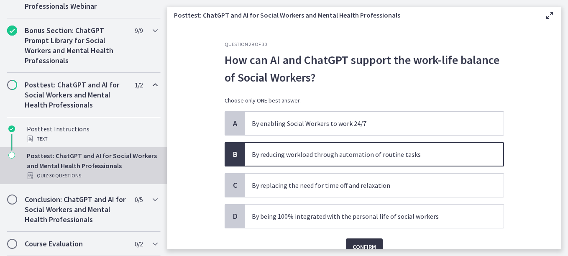
click at [356, 245] on span "Confirm" at bounding box center [363, 247] width 23 height 10
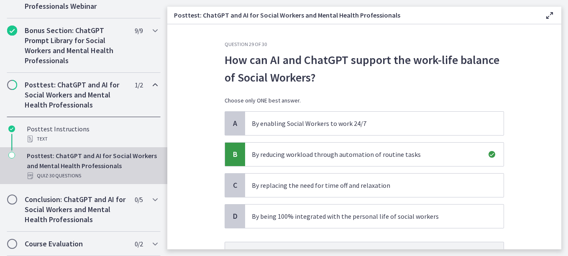
scroll to position [42, 0]
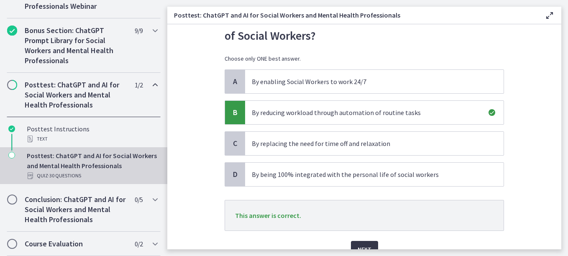
click at [357, 246] on span "Next" at bounding box center [364, 249] width 14 height 10
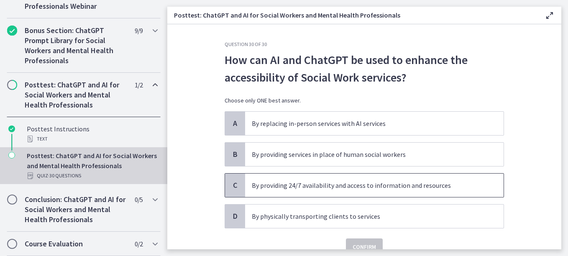
click at [318, 186] on p "By providing 24/7 availability and access to information and resources" at bounding box center [366, 185] width 228 height 10
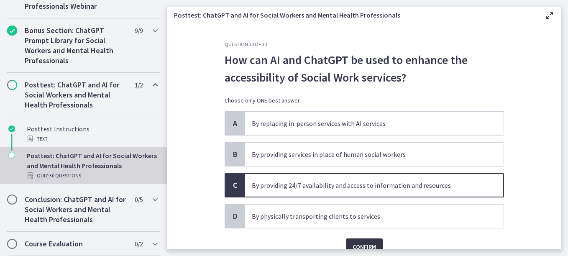
click at [363, 244] on span "Confirm" at bounding box center [363, 247] width 23 height 10
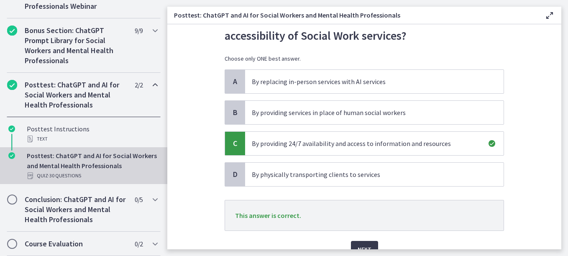
scroll to position [84, 0]
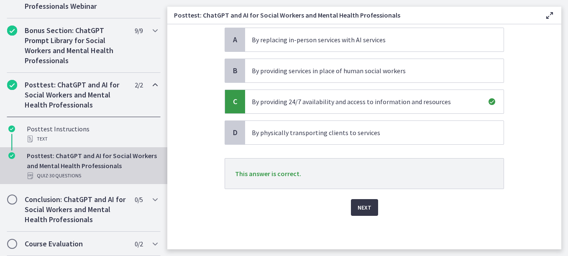
click at [363, 207] on span "Next" at bounding box center [364, 207] width 14 height 10
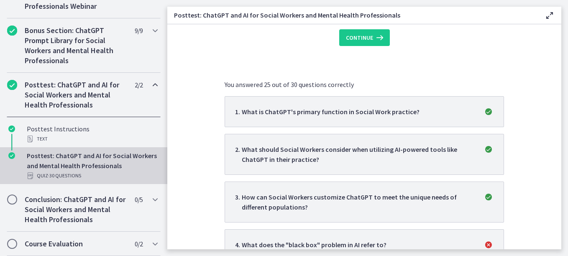
scroll to position [167, 0]
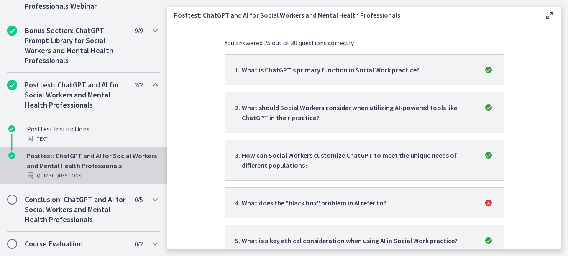
click at [364, 208] on li "4 . What does the "black box" problem in AI refer to?" at bounding box center [363, 202] width 279 height 31
click at [357, 202] on p "What does the "black box" problem in AI refer to?" at bounding box center [314, 203] width 145 height 10
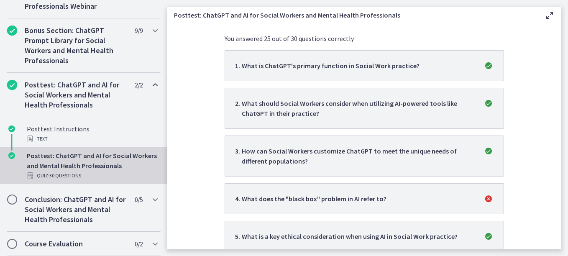
scroll to position [4, 0]
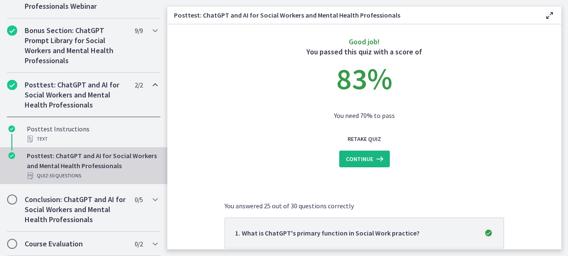
click at [351, 152] on button "Continue" at bounding box center [364, 158] width 51 height 17
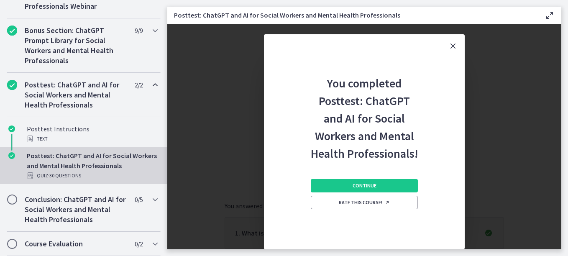
scroll to position [0, 0]
click at [367, 184] on span "Continue" at bounding box center [364, 185] width 24 height 7
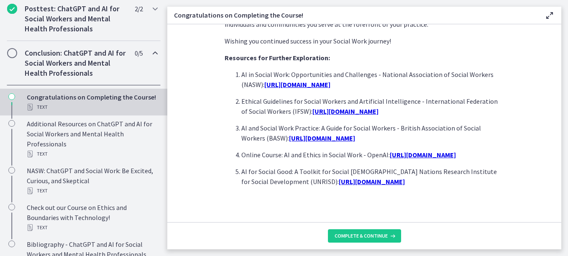
scroll to position [777, 0]
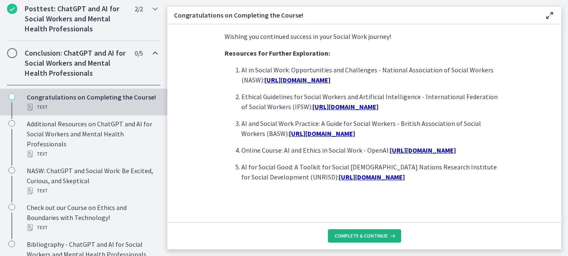
click at [361, 236] on span "Complete & continue" at bounding box center [360, 235] width 53 height 7
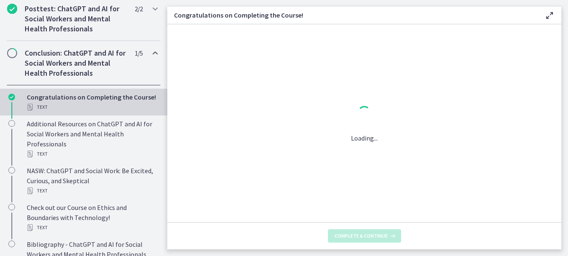
scroll to position [0, 0]
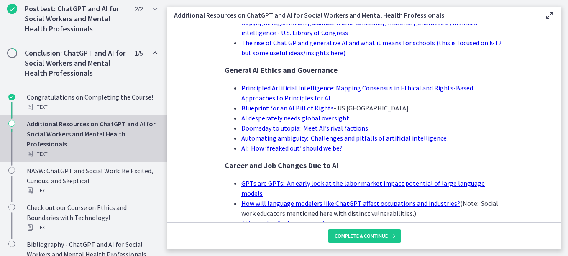
scroll to position [871, 0]
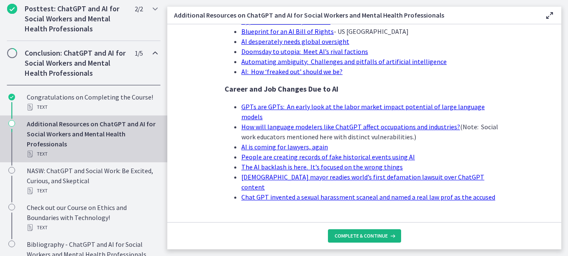
click at [361, 235] on span "Complete & continue" at bounding box center [360, 235] width 53 height 7
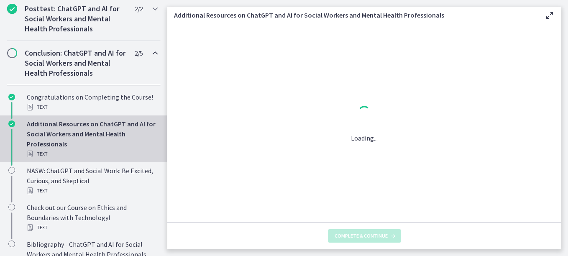
scroll to position [0, 0]
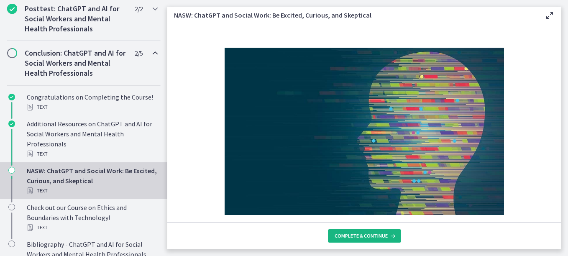
click at [357, 235] on span "Complete & continue" at bounding box center [360, 235] width 53 height 7
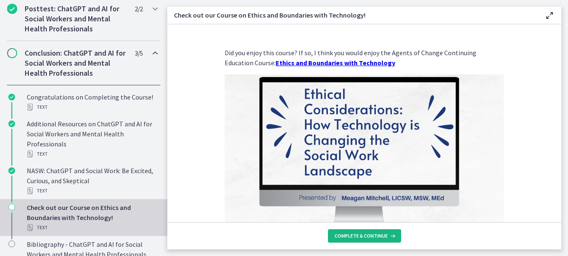
click at [357, 234] on span "Complete & continue" at bounding box center [360, 235] width 53 height 7
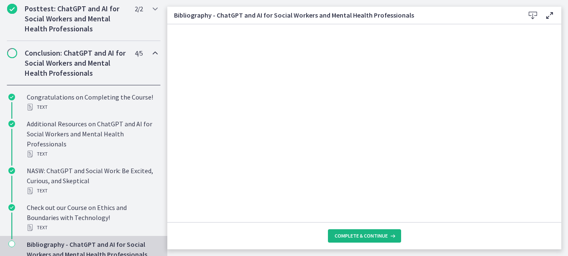
click at [365, 232] on button "Complete & continue" at bounding box center [364, 235] width 73 height 13
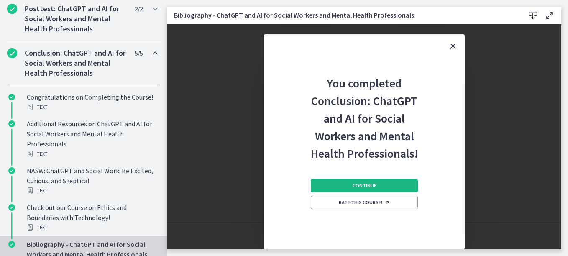
click at [356, 186] on span "Continue" at bounding box center [364, 185] width 24 height 7
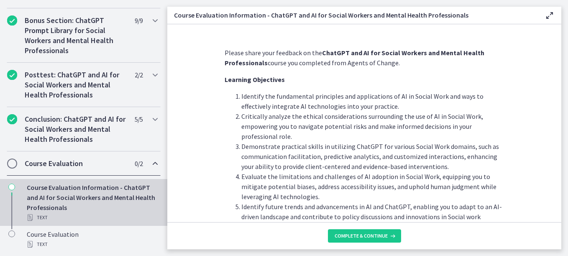
scroll to position [40, 0]
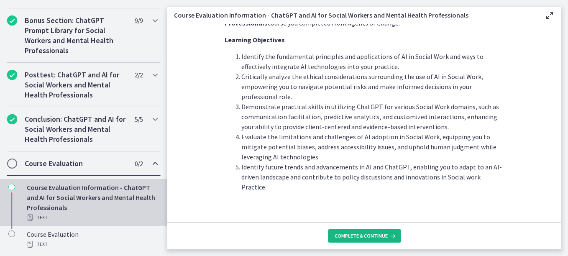
click at [370, 234] on span "Complete & continue" at bounding box center [360, 235] width 53 height 7
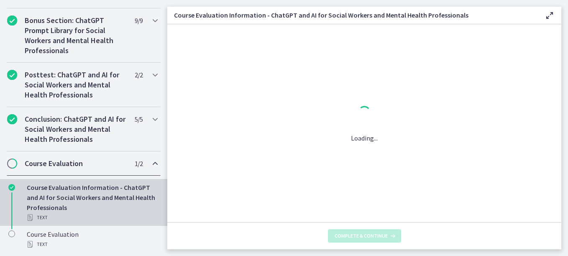
scroll to position [0, 0]
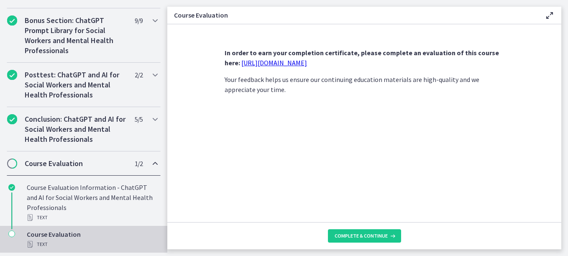
click at [270, 63] on link "[URL][DOMAIN_NAME]" at bounding box center [274, 63] width 66 height 8
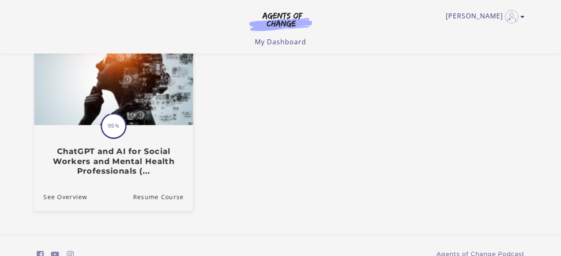
scroll to position [127, 0]
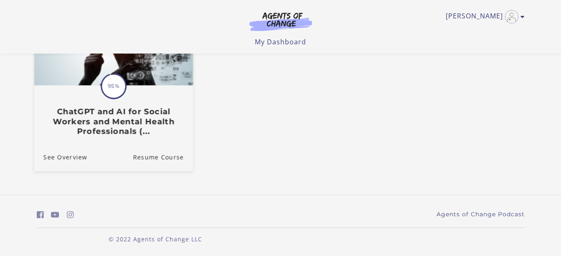
click at [114, 118] on h3 "ChatGPT and AI for Social Workers and Mental Health Professionals (..." at bounding box center [113, 121] width 140 height 29
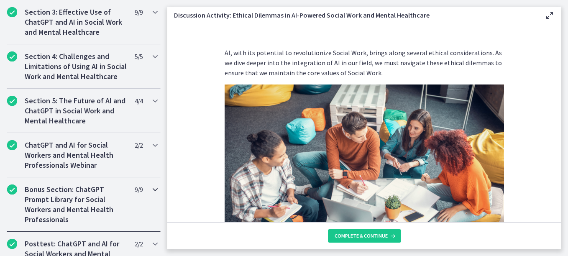
scroll to position [568, 0]
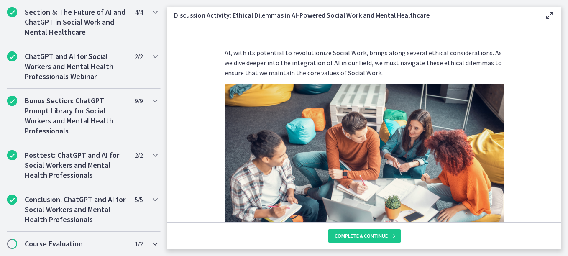
click at [92, 246] on h2 "Course Evaluation" at bounding box center [76, 244] width 102 height 10
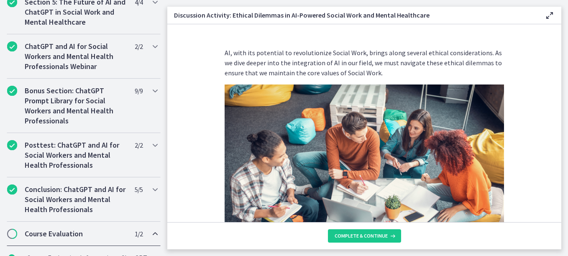
scroll to position [388, 0]
click at [12, 238] on span "Chapters" at bounding box center [12, 233] width 8 height 8
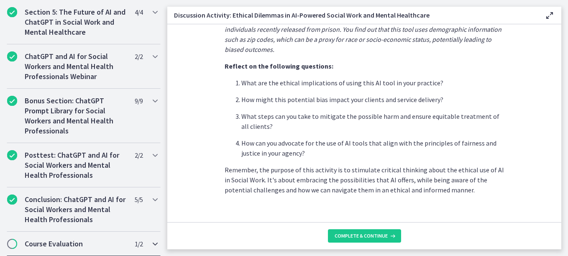
scroll to position [264, 0]
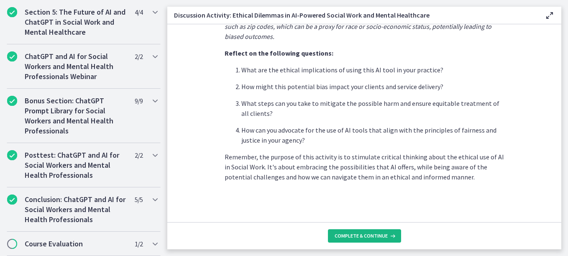
click at [348, 234] on span "Complete & continue" at bounding box center [360, 235] width 53 height 7
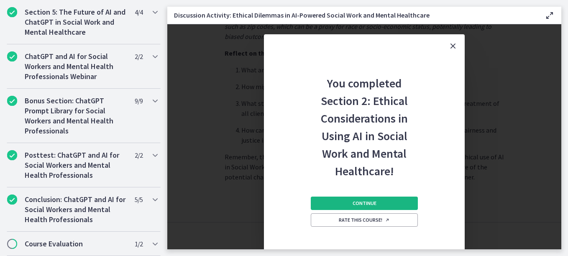
click at [367, 201] on span "Continue" at bounding box center [364, 203] width 24 height 7
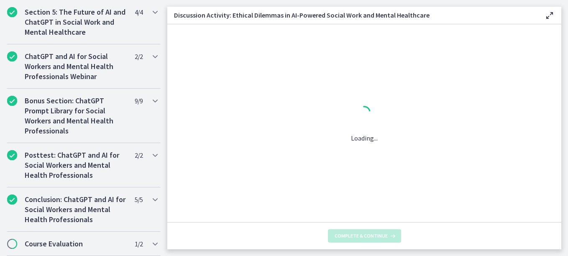
scroll to position [0, 0]
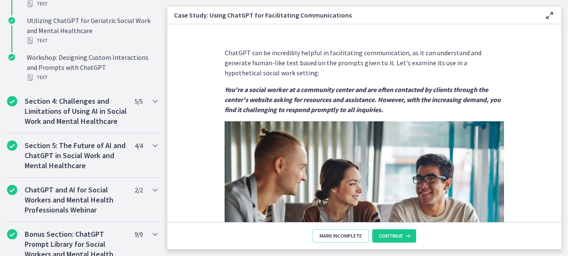
scroll to position [716, 0]
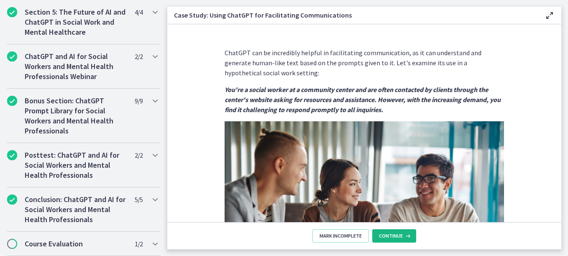
click at [384, 234] on span "Continue" at bounding box center [391, 235] width 24 height 7
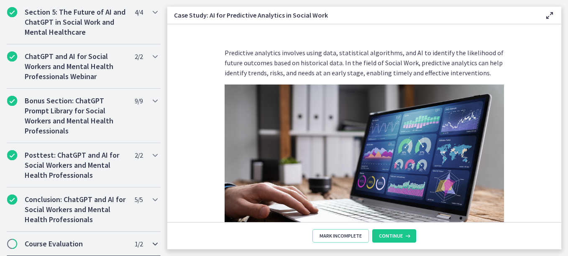
click at [46, 237] on div "Course Evaluation 1 / 2 Completed" at bounding box center [84, 244] width 154 height 24
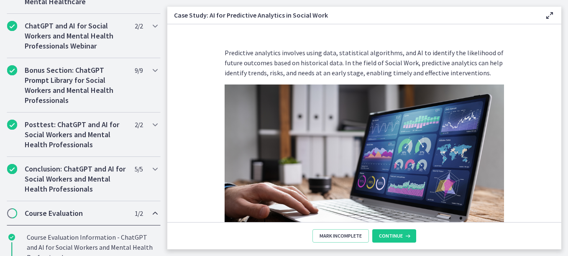
scroll to position [388, 0]
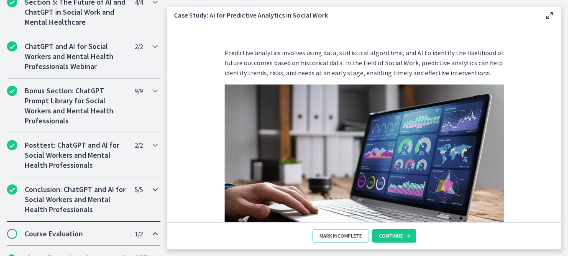
click at [51, 214] on h2 "Conclusion: ChatGPT and AI for Social Workers and Mental Health Professionals" at bounding box center [76, 199] width 102 height 30
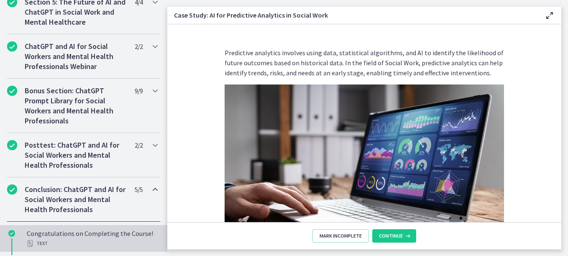
click at [61, 248] on div "Text" at bounding box center [92, 243] width 130 height 10
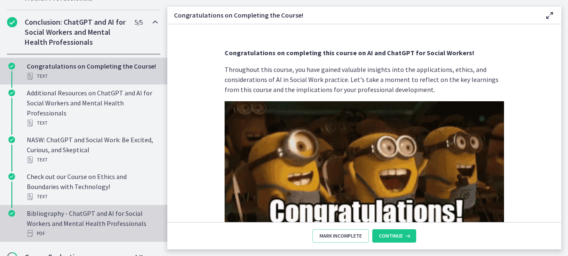
scroll to position [578, 0]
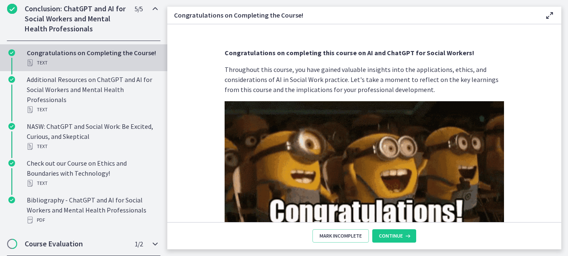
click at [77, 238] on div "Course Evaluation 1 / 2 Completed" at bounding box center [84, 244] width 154 height 24
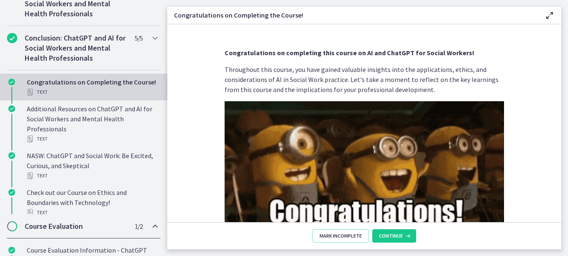
scroll to position [468, 0]
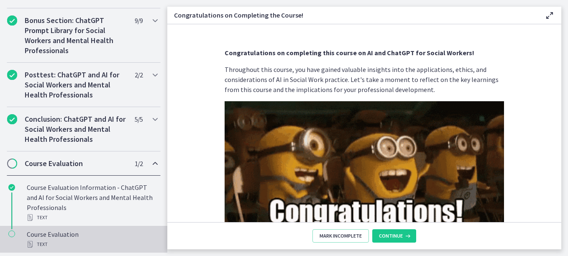
click at [99, 245] on div "Text" at bounding box center [92, 244] width 130 height 10
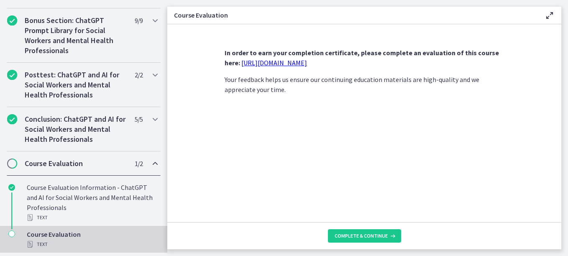
click at [292, 62] on link "[URL][DOMAIN_NAME]" at bounding box center [274, 63] width 66 height 8
